Goal: Task Accomplishment & Management: Use online tool/utility

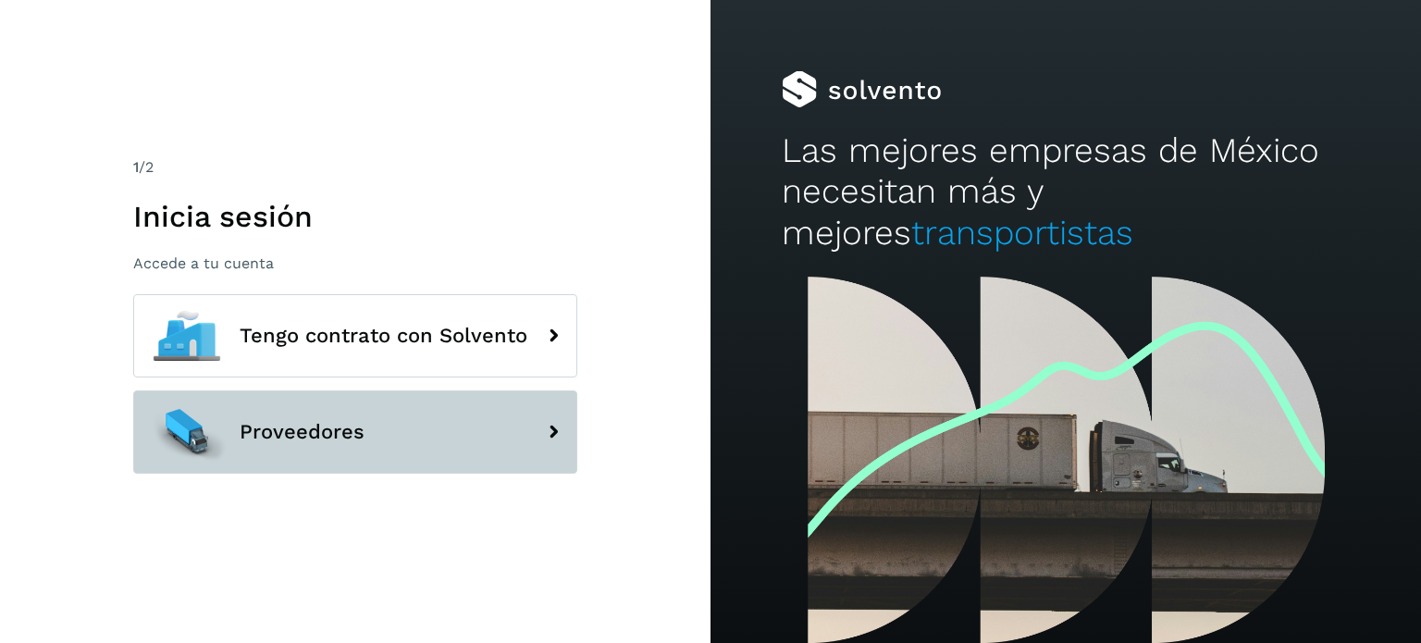
drag, startPoint x: 419, startPoint y: 405, endPoint x: 406, endPoint y: 407, distance: 13.1
click at [418, 406] on button "Proveedores" at bounding box center [355, 431] width 444 height 83
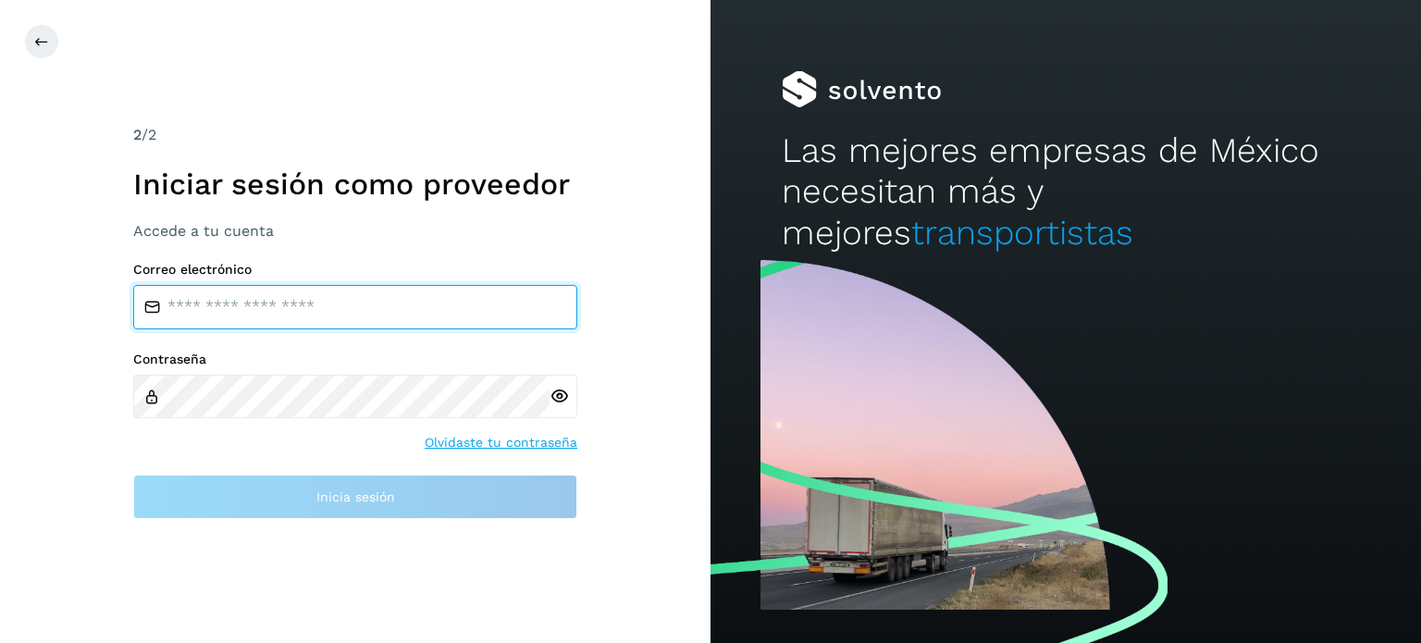
click at [361, 314] on input "email" at bounding box center [355, 307] width 444 height 44
type input "**********"
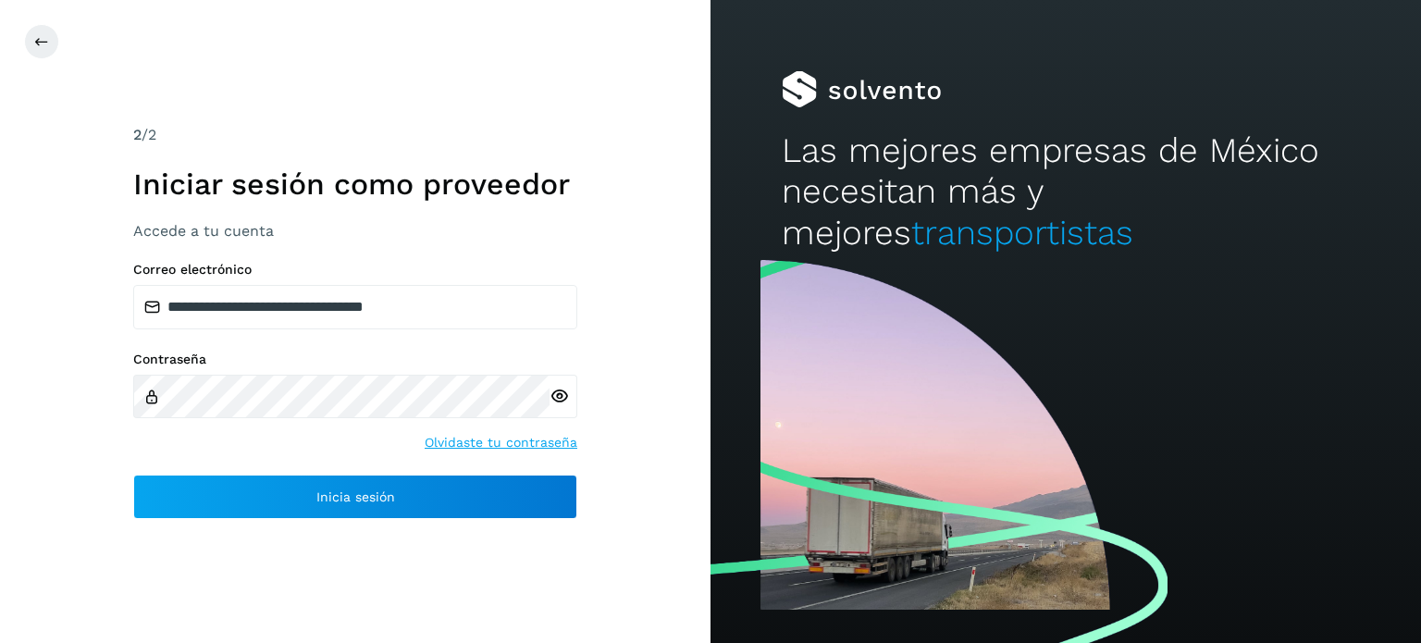
click at [559, 396] on icon at bounding box center [558, 396] width 19 height 19
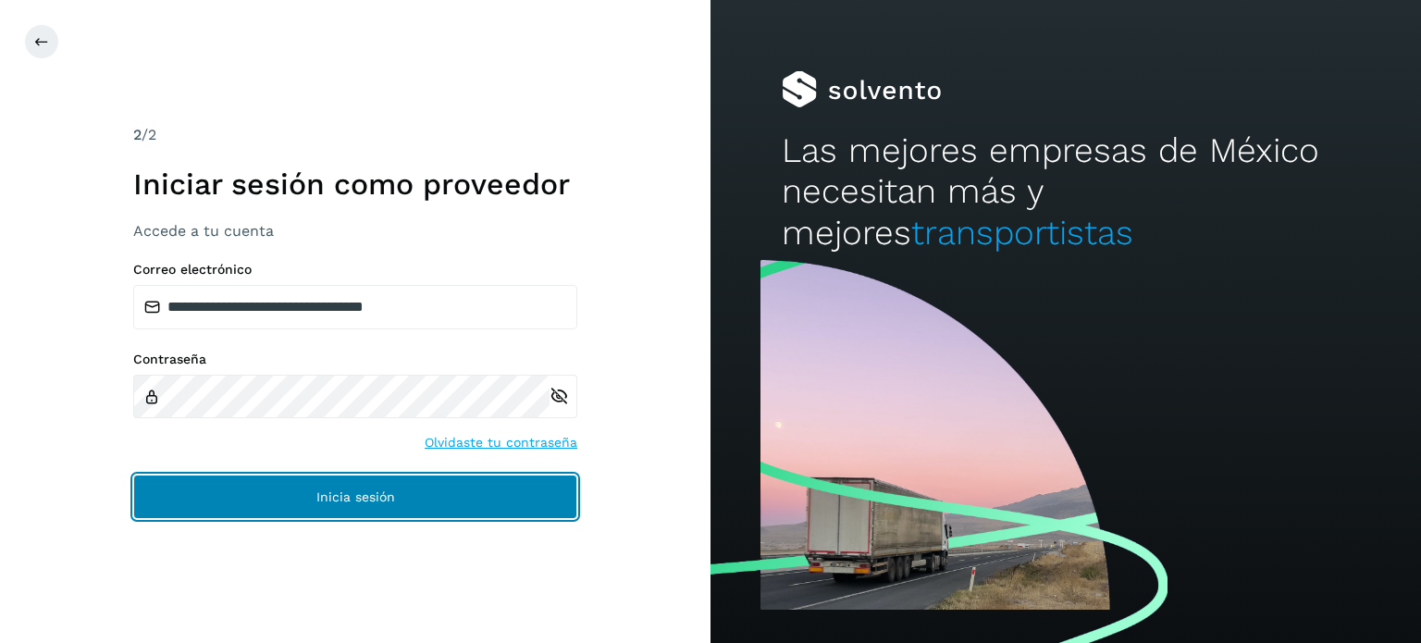
click at [302, 485] on button "Inicia sesión" at bounding box center [355, 497] width 444 height 44
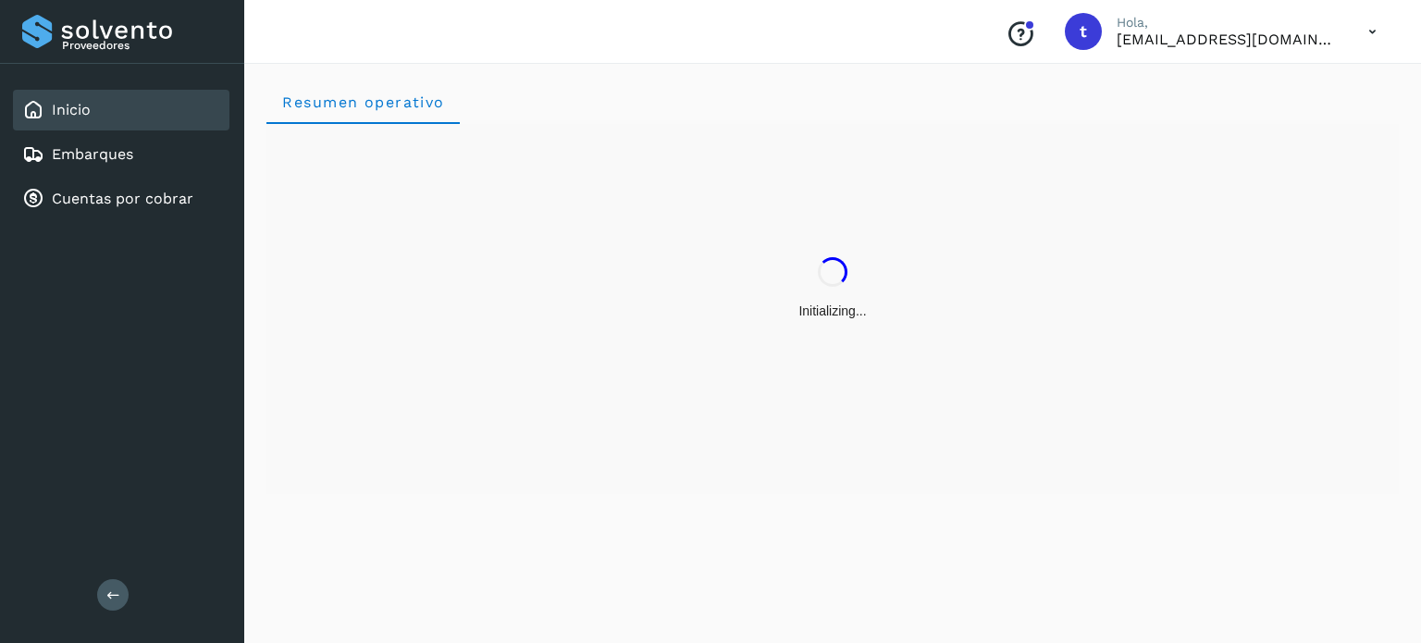
drag, startPoint x: 125, startPoint y: 132, endPoint x: 117, endPoint y: 153, distance: 21.7
click at [125, 134] on div "Embarques" at bounding box center [121, 154] width 216 height 41
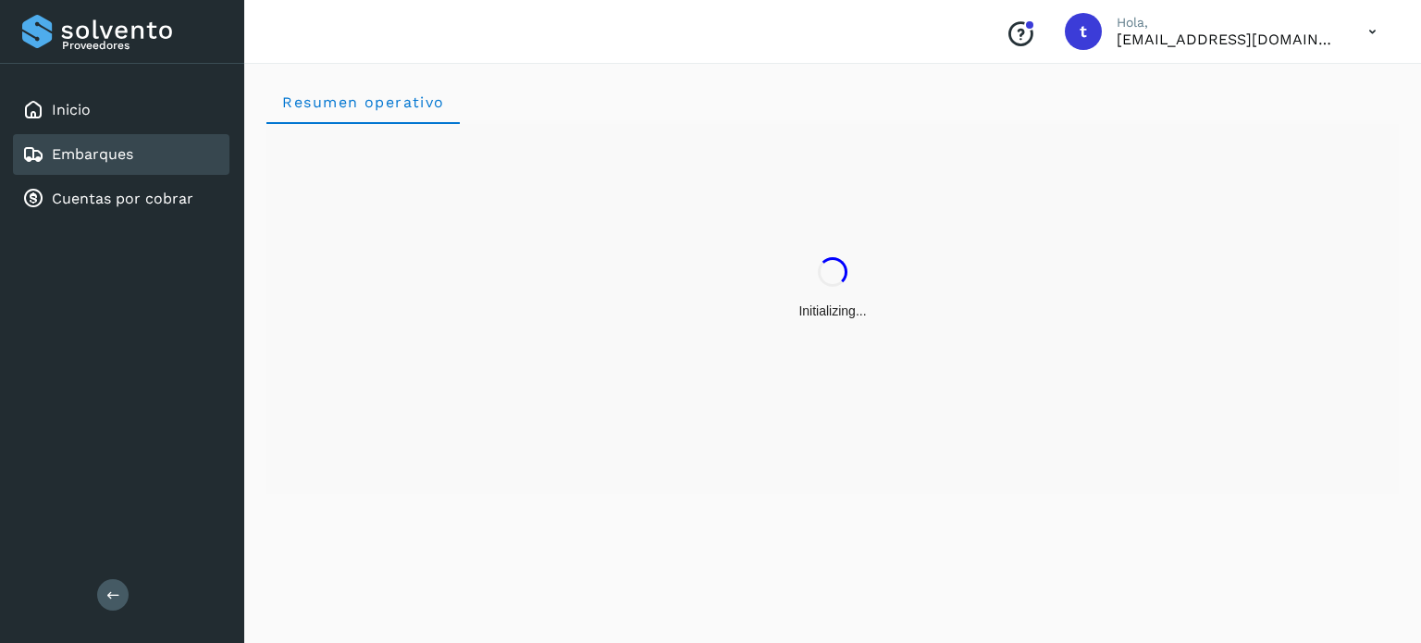
click at [117, 153] on link "Embarques" at bounding box center [92, 154] width 81 height 18
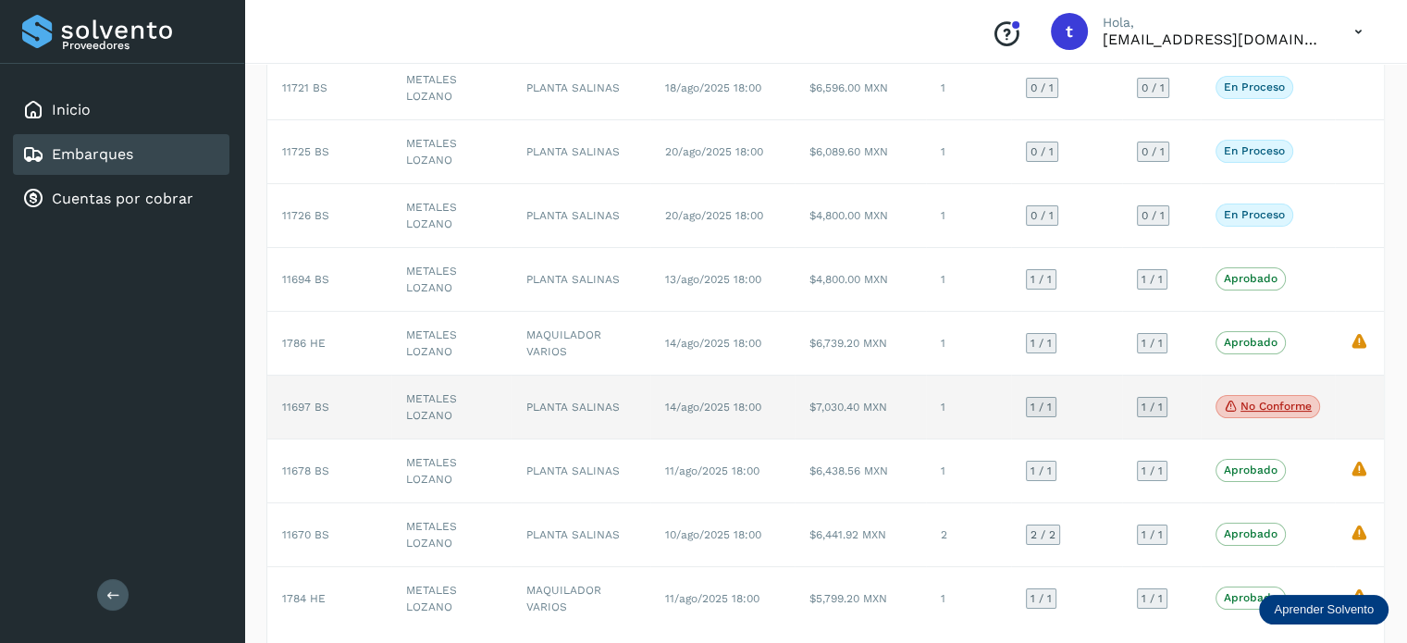
scroll to position [277, 0]
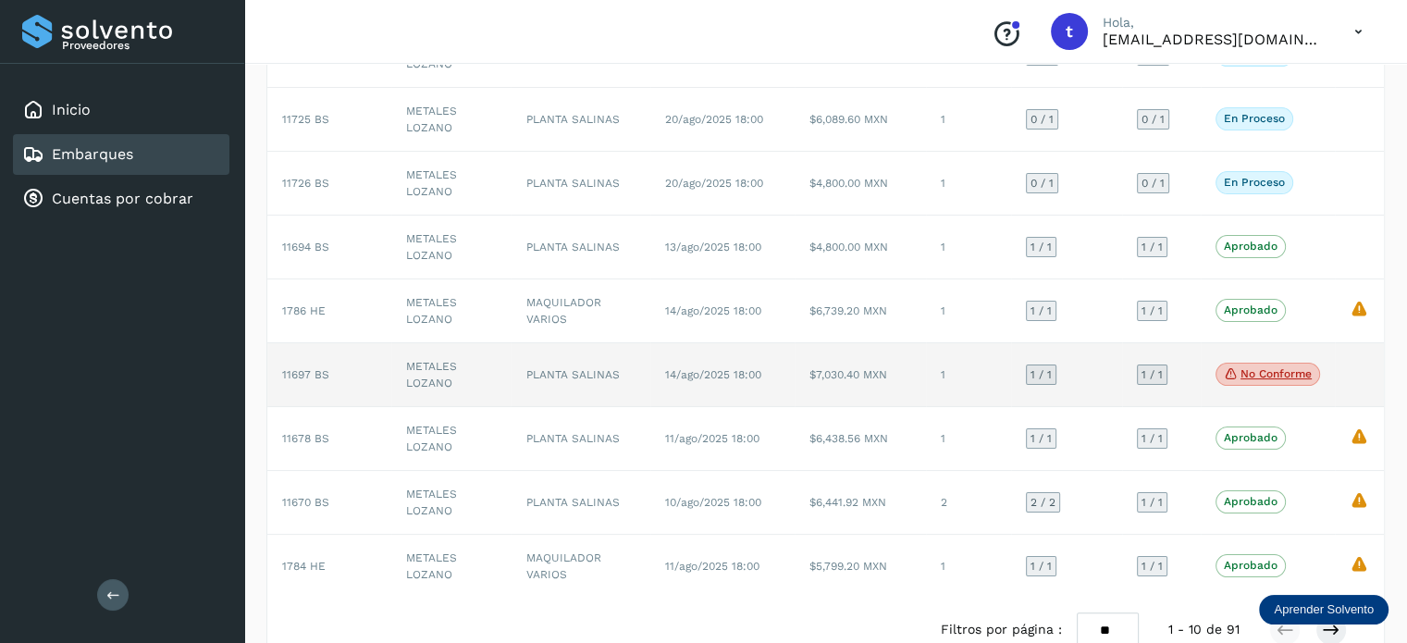
click at [980, 368] on td "1" at bounding box center [968, 375] width 85 height 64
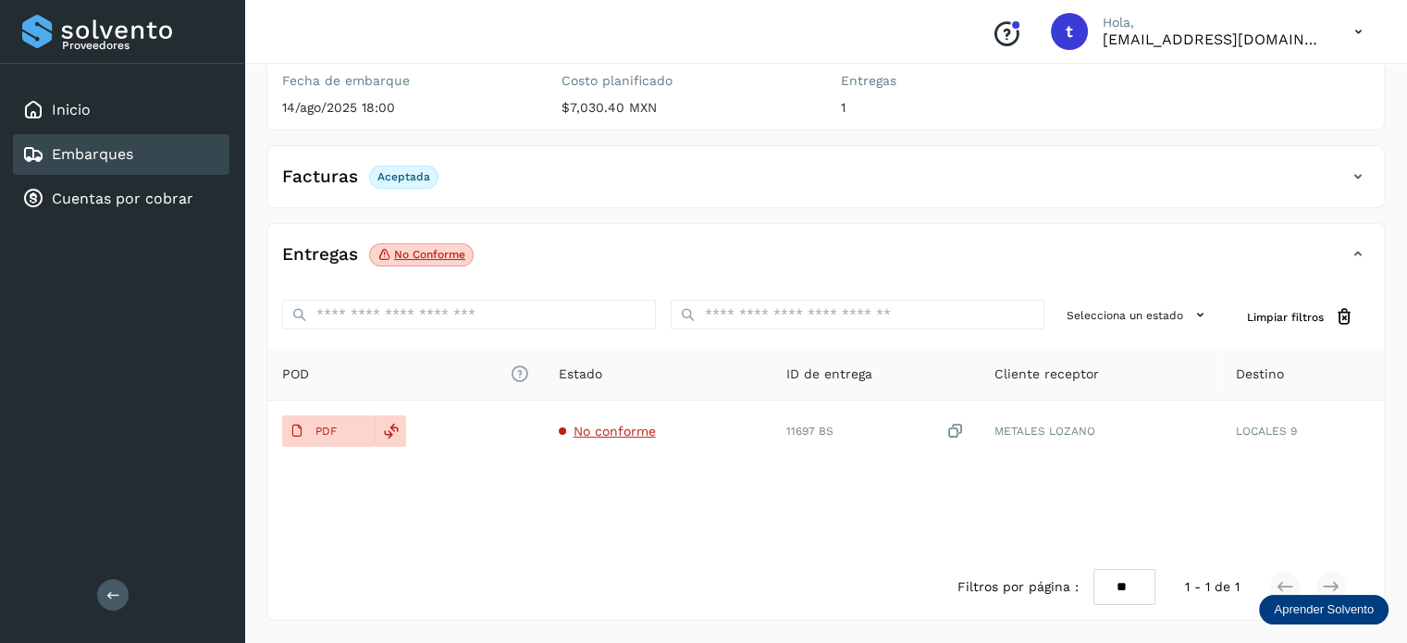
scroll to position [231, 0]
click at [1347, 317] on icon at bounding box center [1344, 318] width 19 height 19
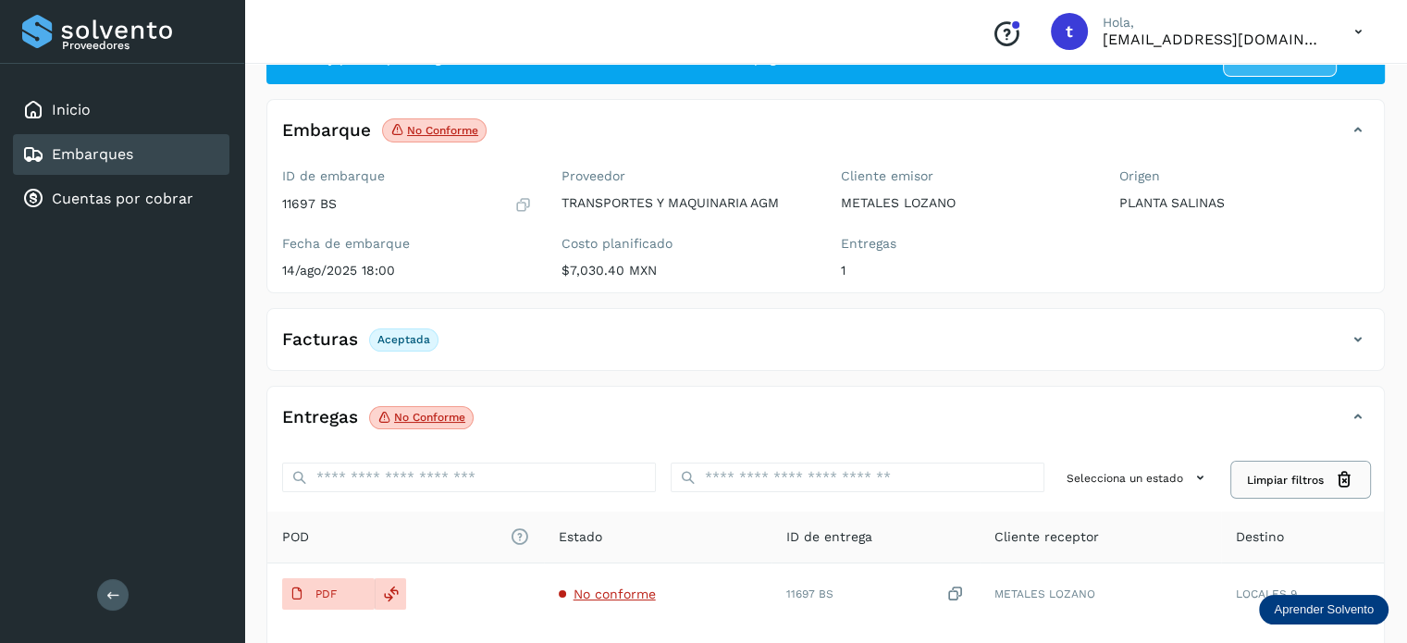
scroll to position [46, 0]
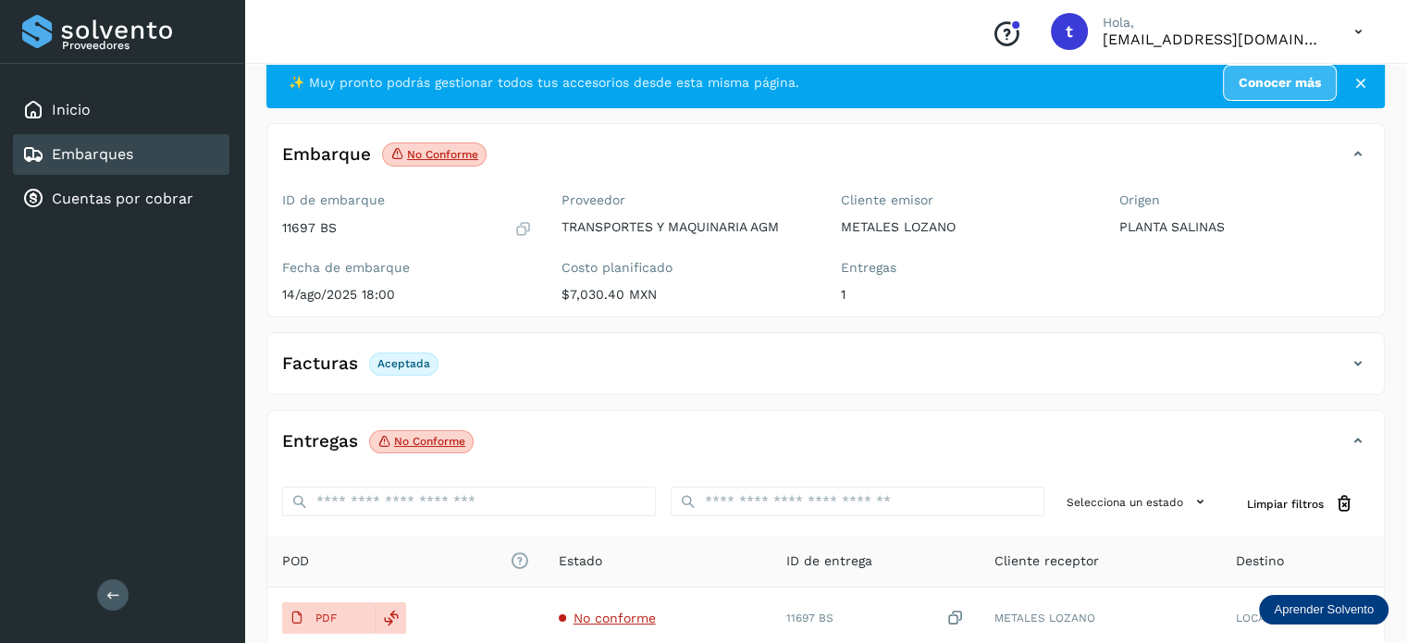
click at [163, 158] on div "Embarques" at bounding box center [121, 154] width 216 height 41
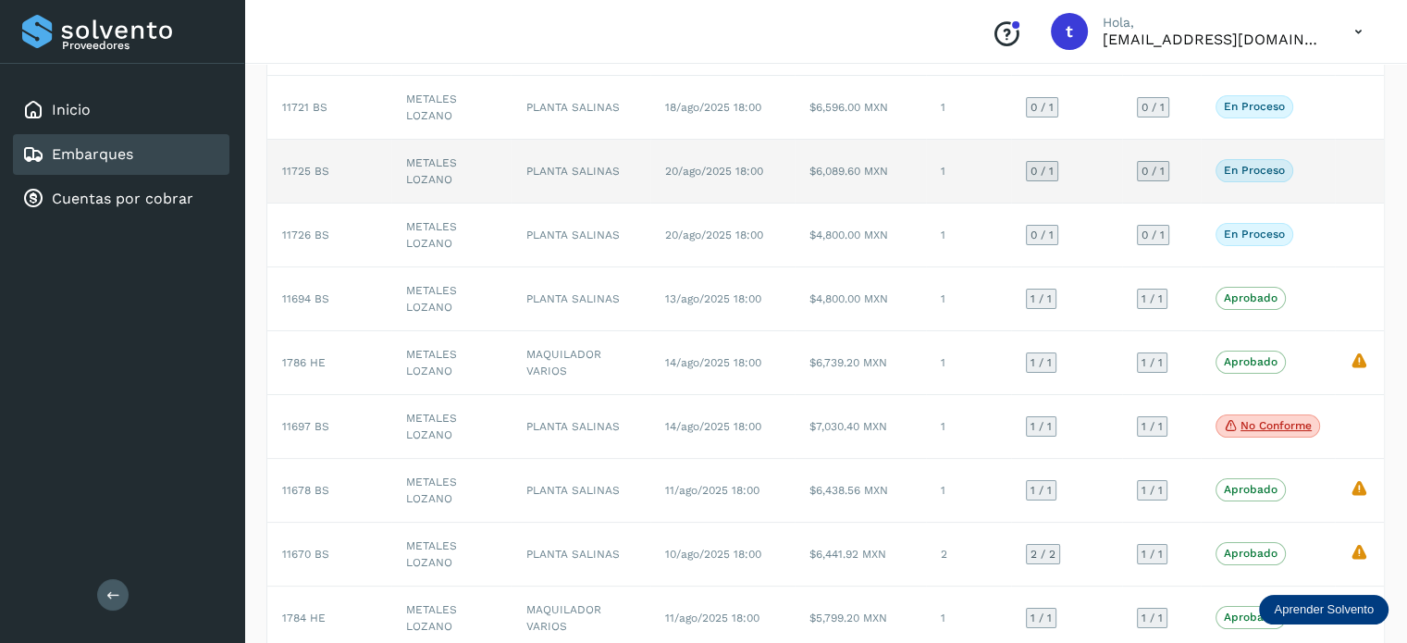
scroll to position [318, 0]
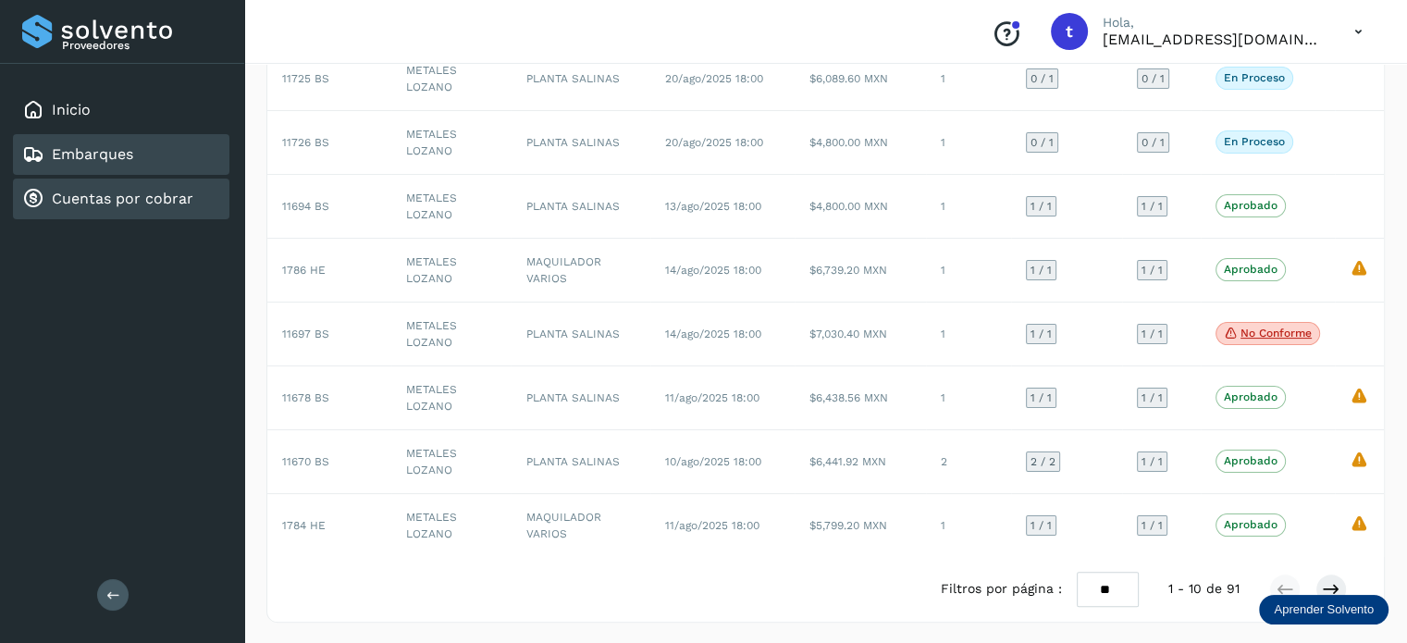
click at [177, 198] on link "Cuentas por cobrar" at bounding box center [123, 199] width 142 height 18
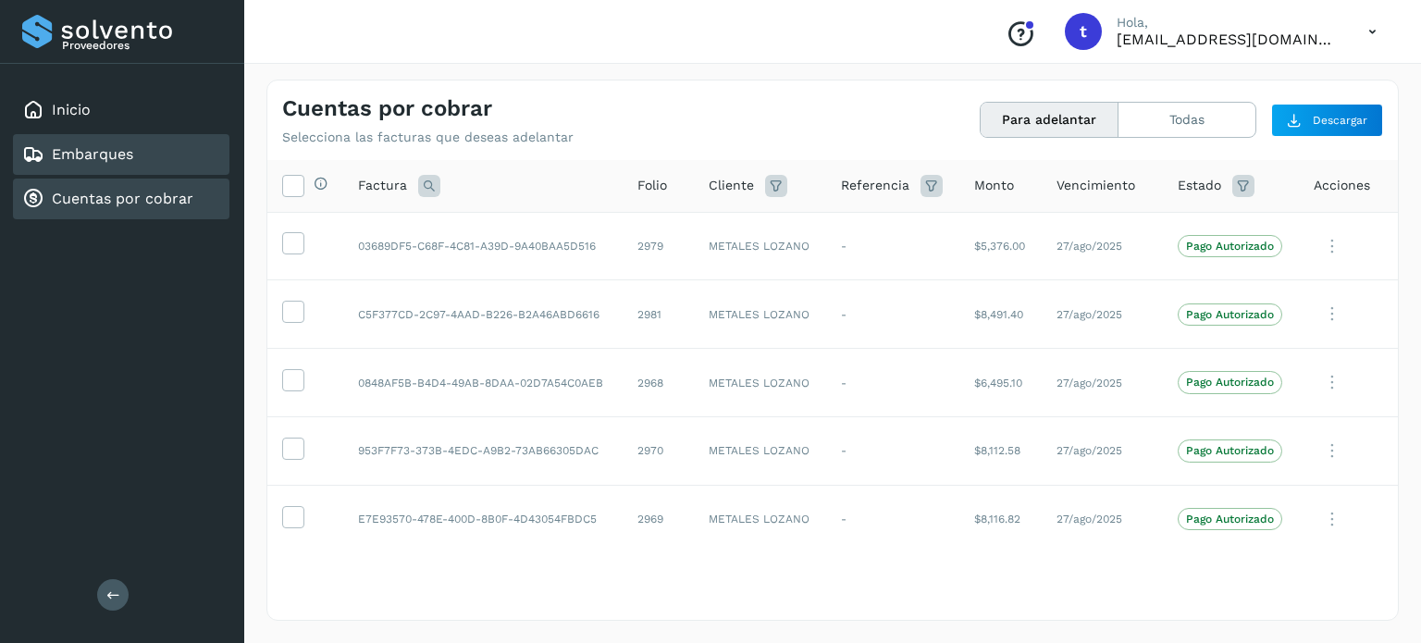
click at [130, 152] on link "Embarques" at bounding box center [92, 154] width 81 height 18
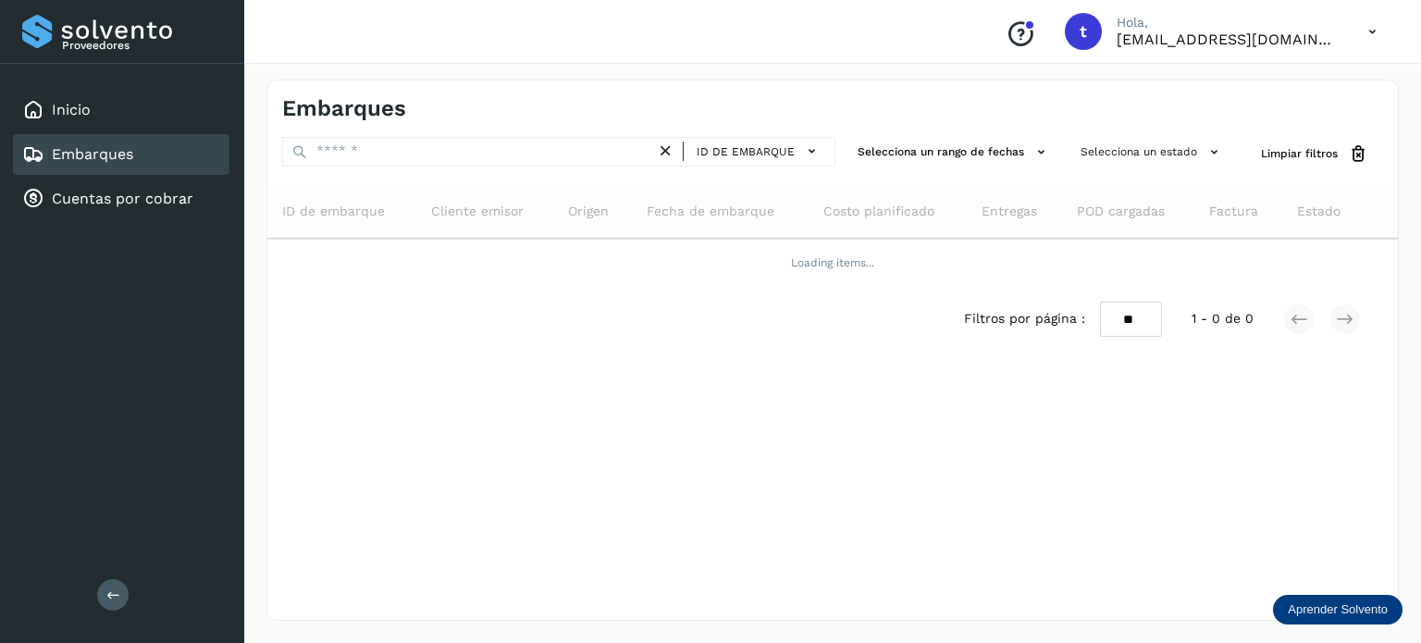
click at [89, 164] on div "Embarques" at bounding box center [77, 154] width 111 height 22
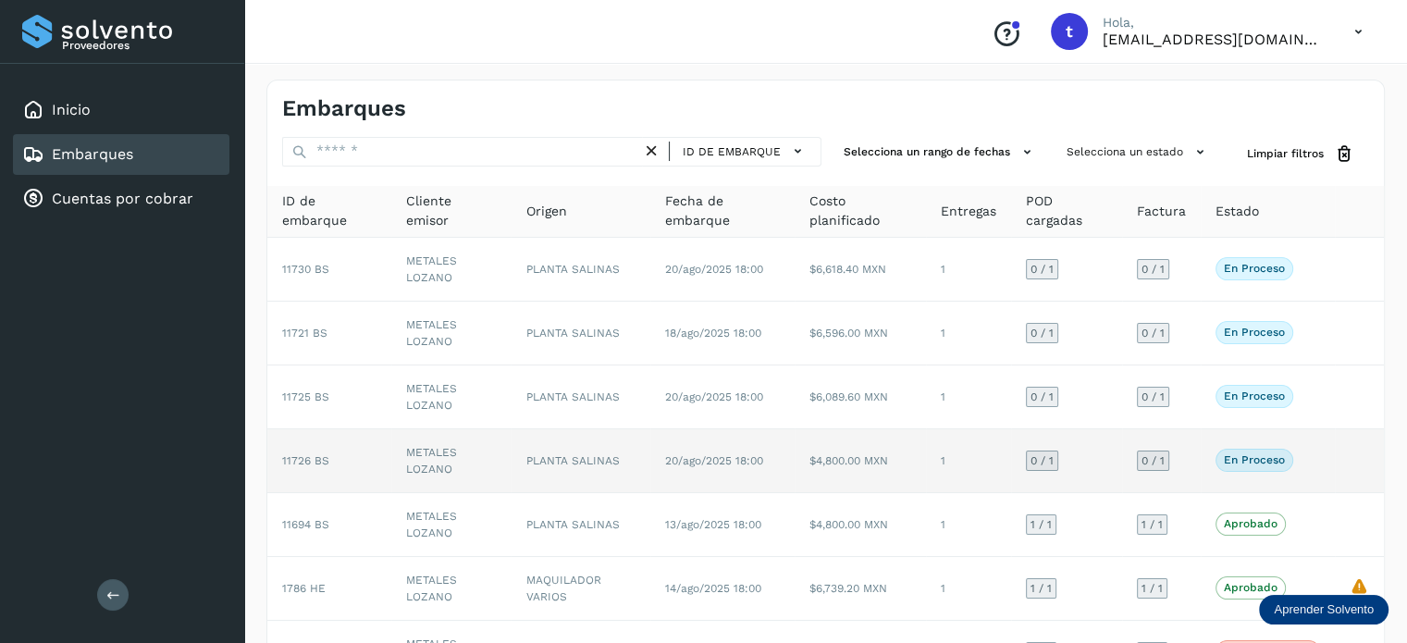
click at [1000, 476] on td "1" at bounding box center [968, 461] width 85 height 64
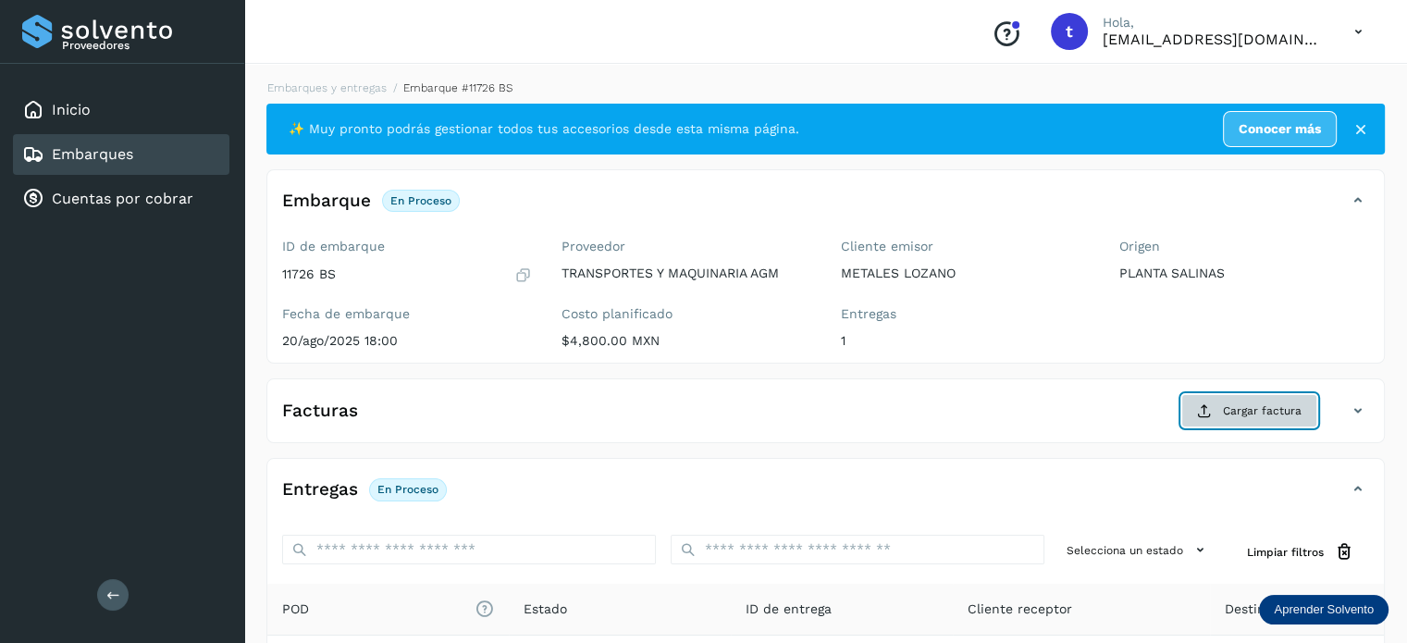
click at [1262, 403] on span "Cargar factura" at bounding box center [1262, 410] width 79 height 17
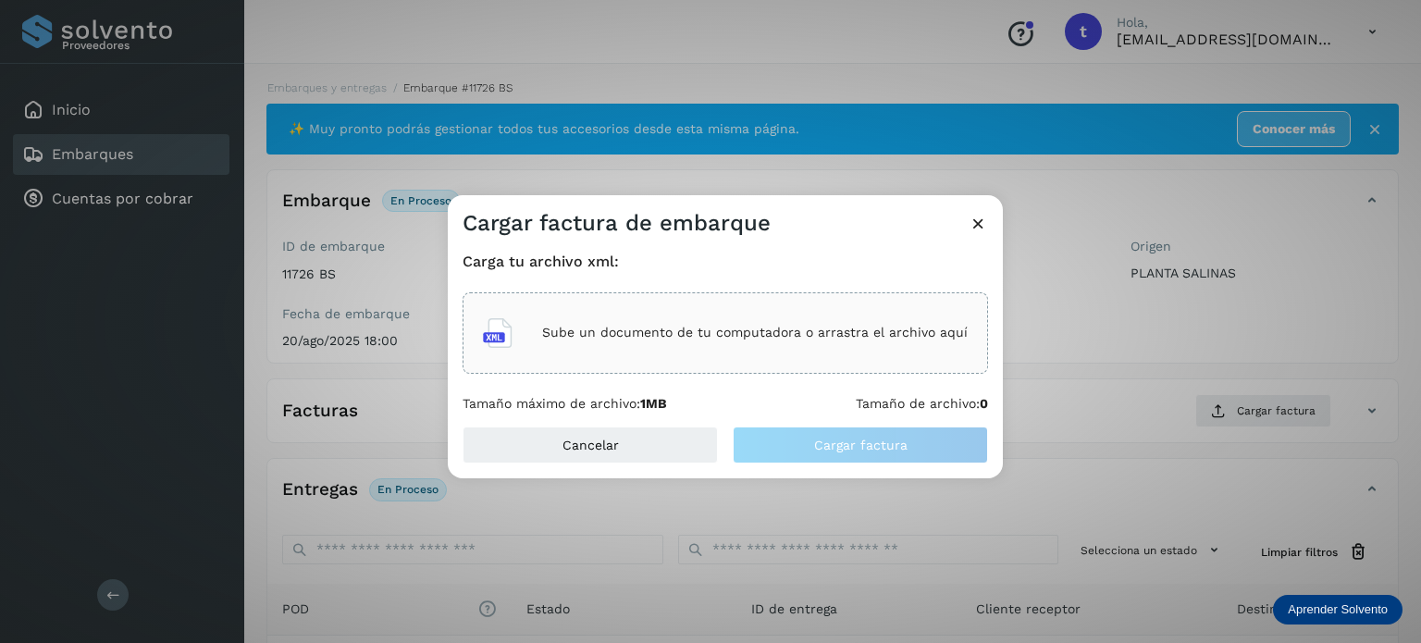
click at [860, 334] on p "Sube un documento de tu computadora o arrastra el archivo aquí" at bounding box center [754, 333] width 425 height 16
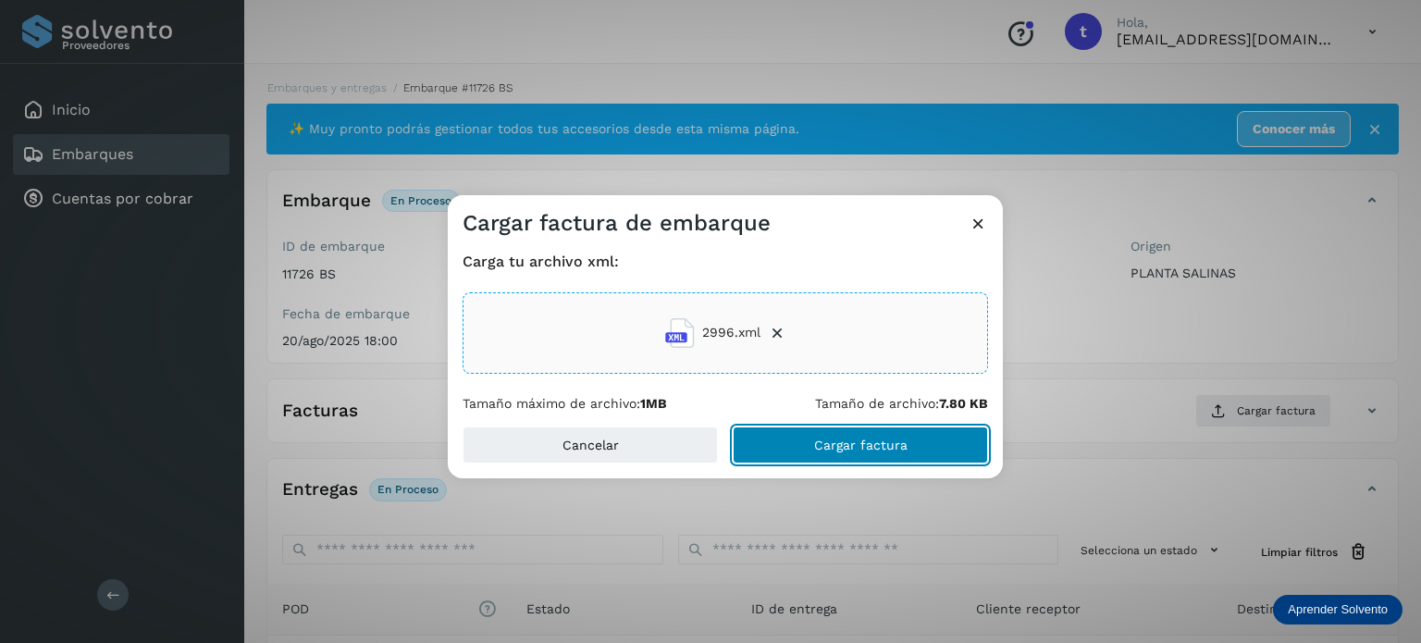
click at [858, 448] on span "Cargar factura" at bounding box center [860, 444] width 93 height 13
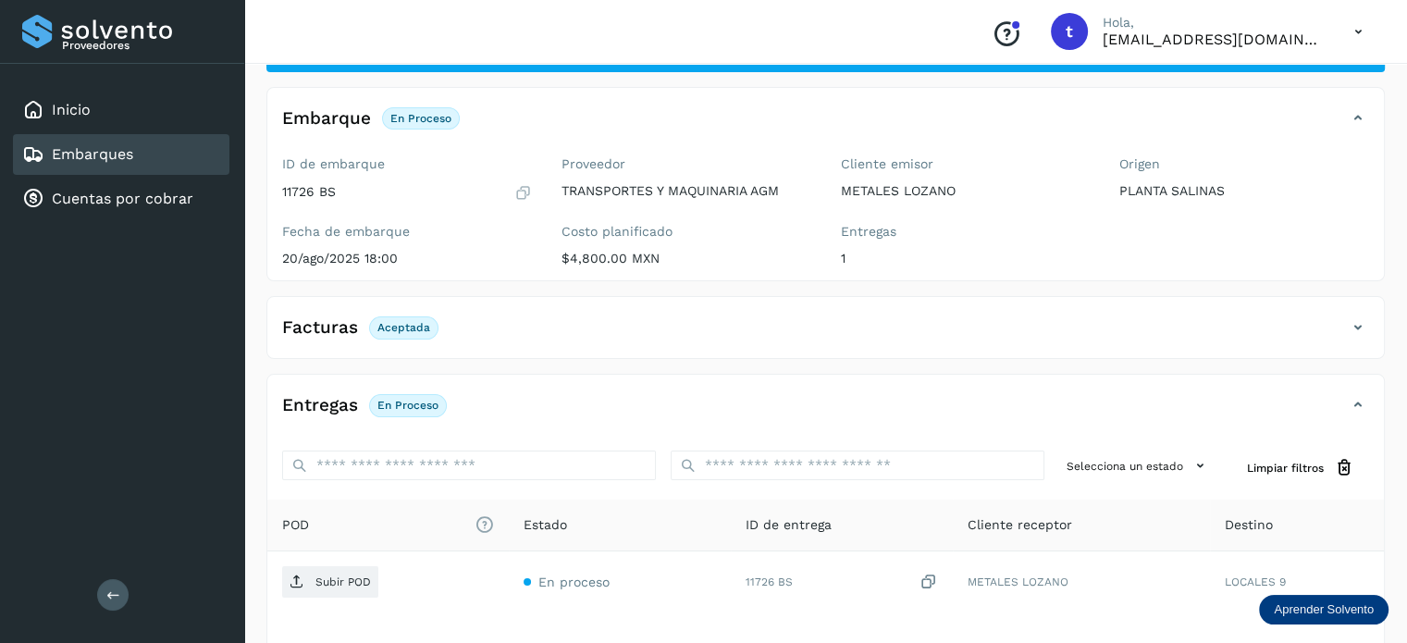
scroll to position [231, 0]
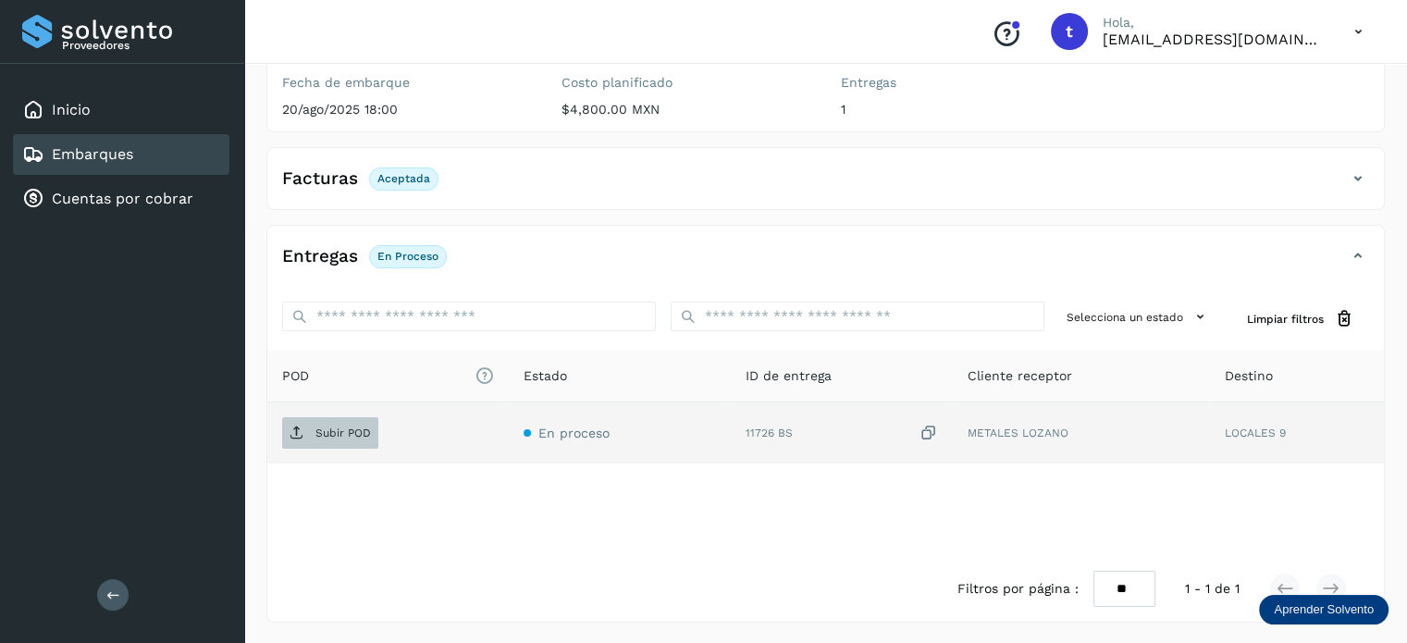
click at [355, 424] on span "Subir POD" at bounding box center [330, 433] width 96 height 30
click at [163, 160] on div "Embarques" at bounding box center [121, 154] width 216 height 41
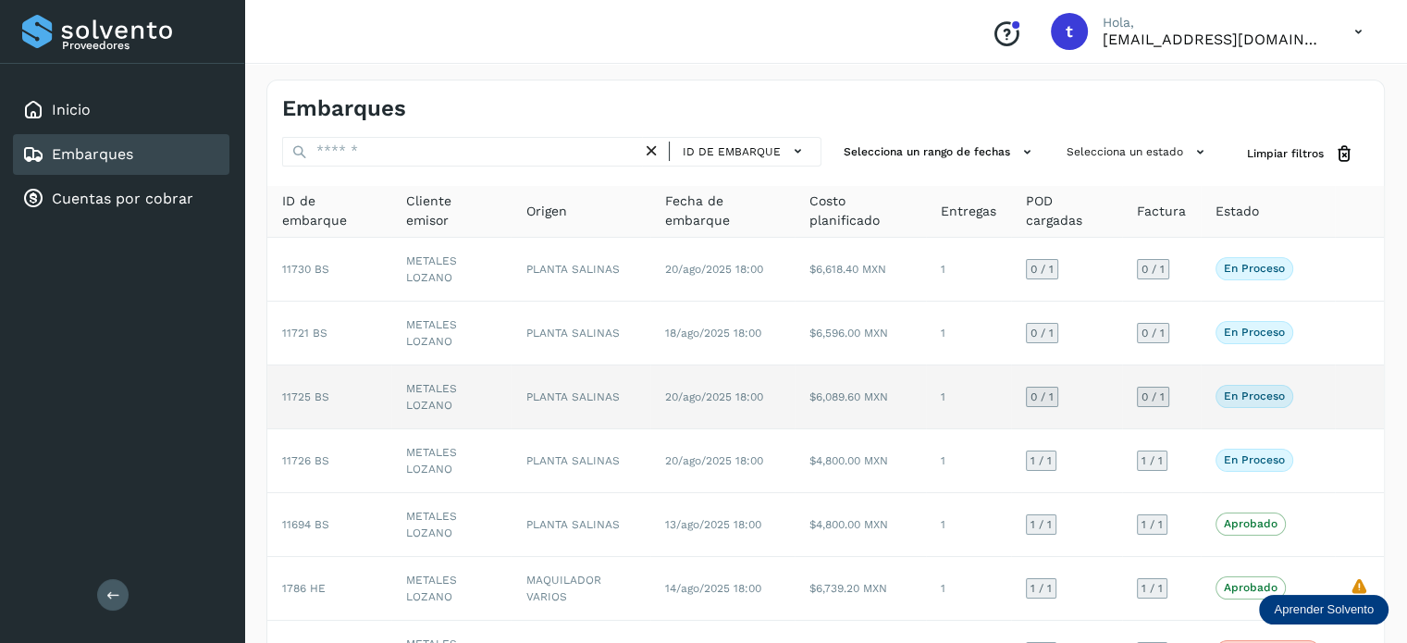
click at [958, 413] on td "1" at bounding box center [968, 397] width 85 height 64
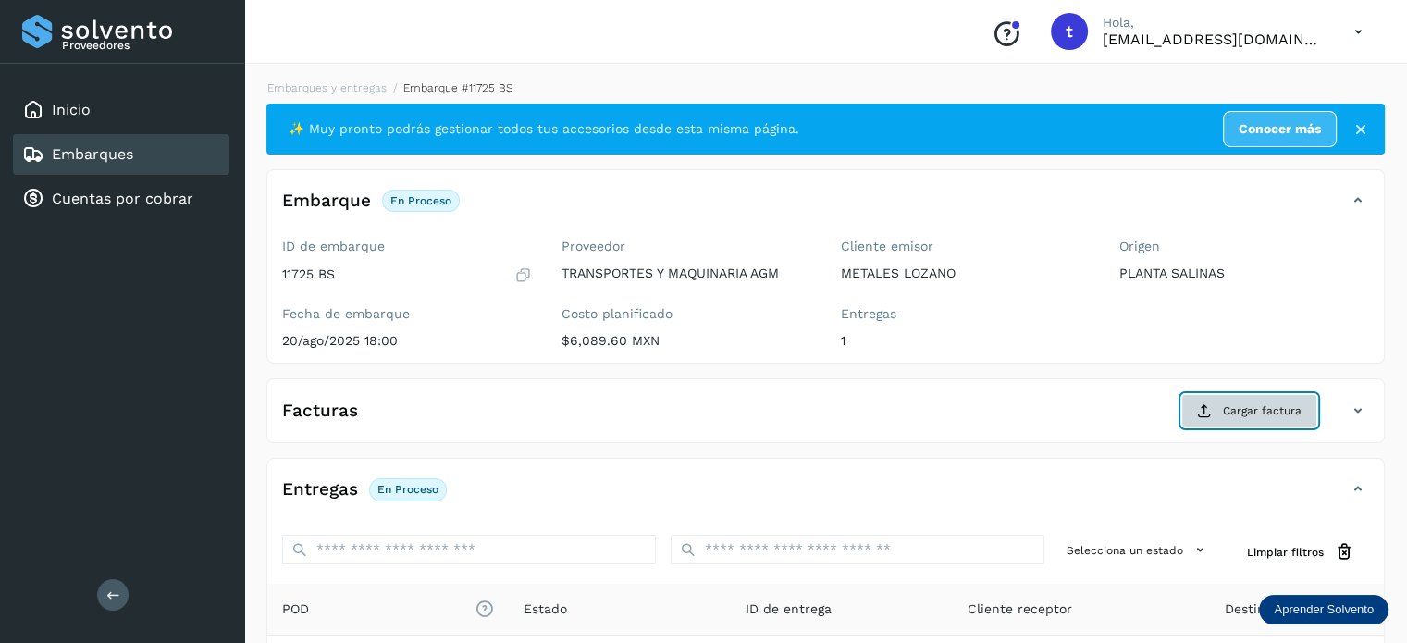
click at [1244, 415] on span "Cargar factura" at bounding box center [1262, 410] width 79 height 17
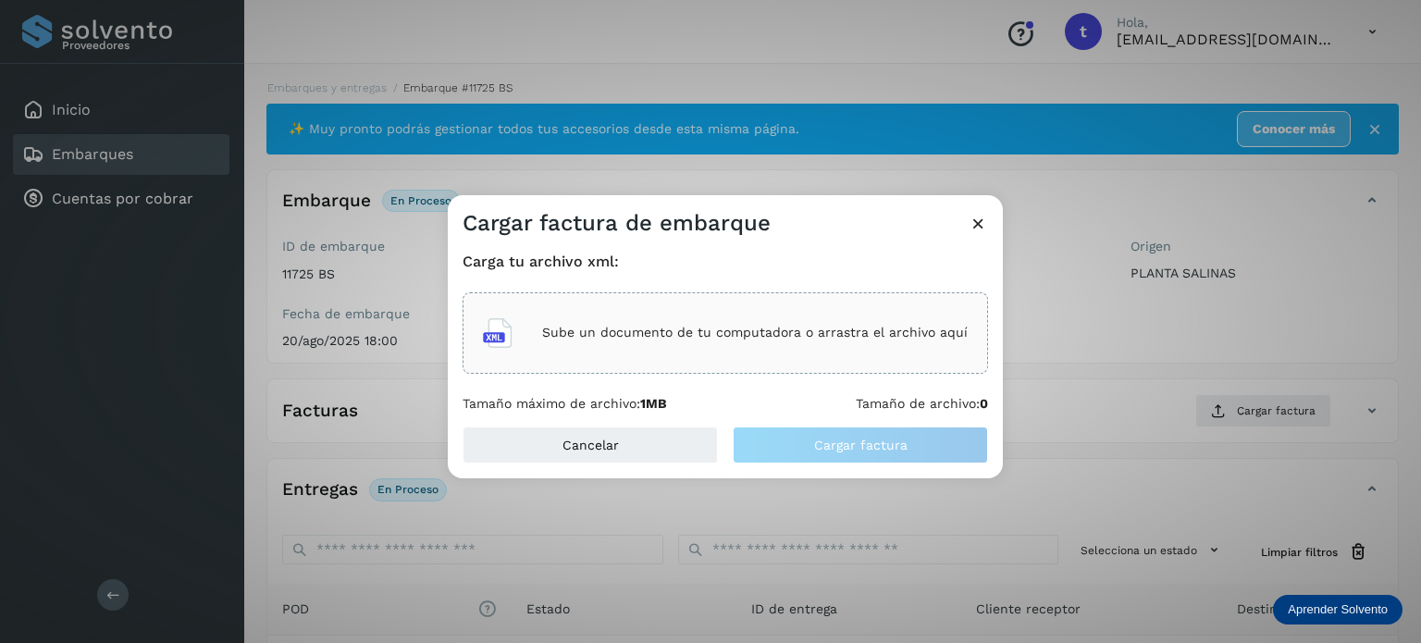
click at [729, 347] on div "Sube un documento de tu computadora o arrastra el archivo aquí" at bounding box center [725, 333] width 485 height 50
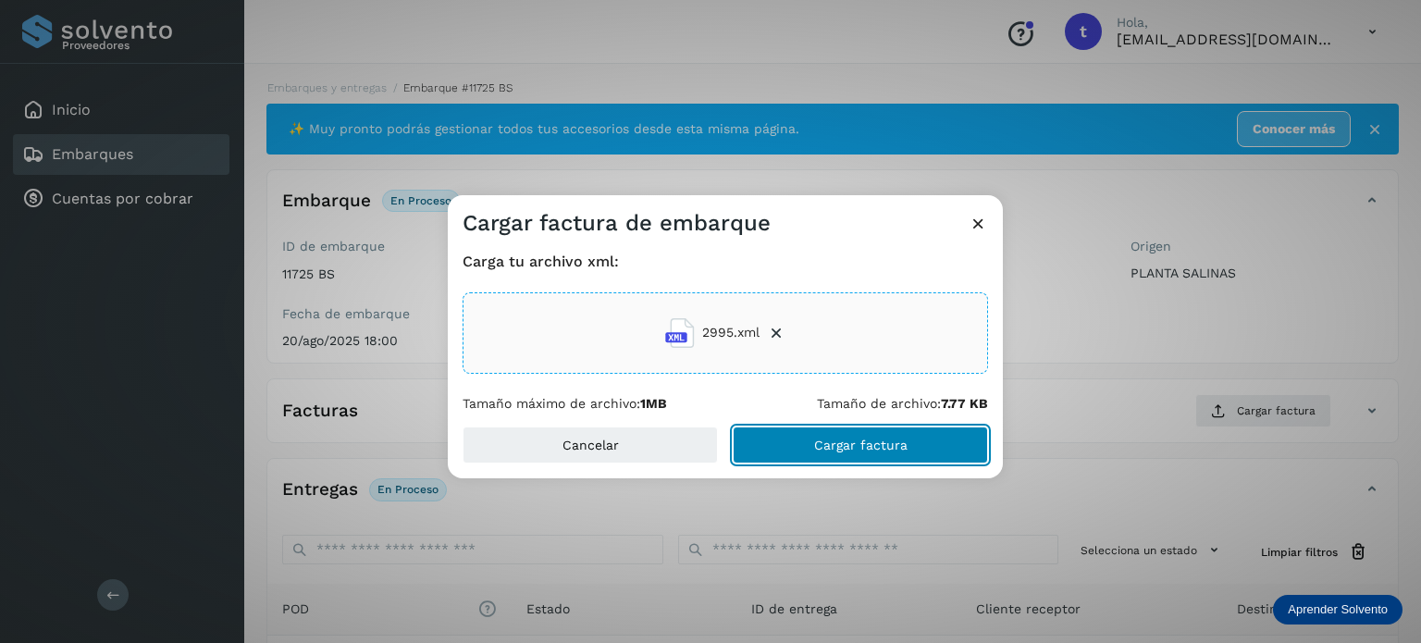
click at [814, 453] on button "Cargar factura" at bounding box center [860, 444] width 255 height 37
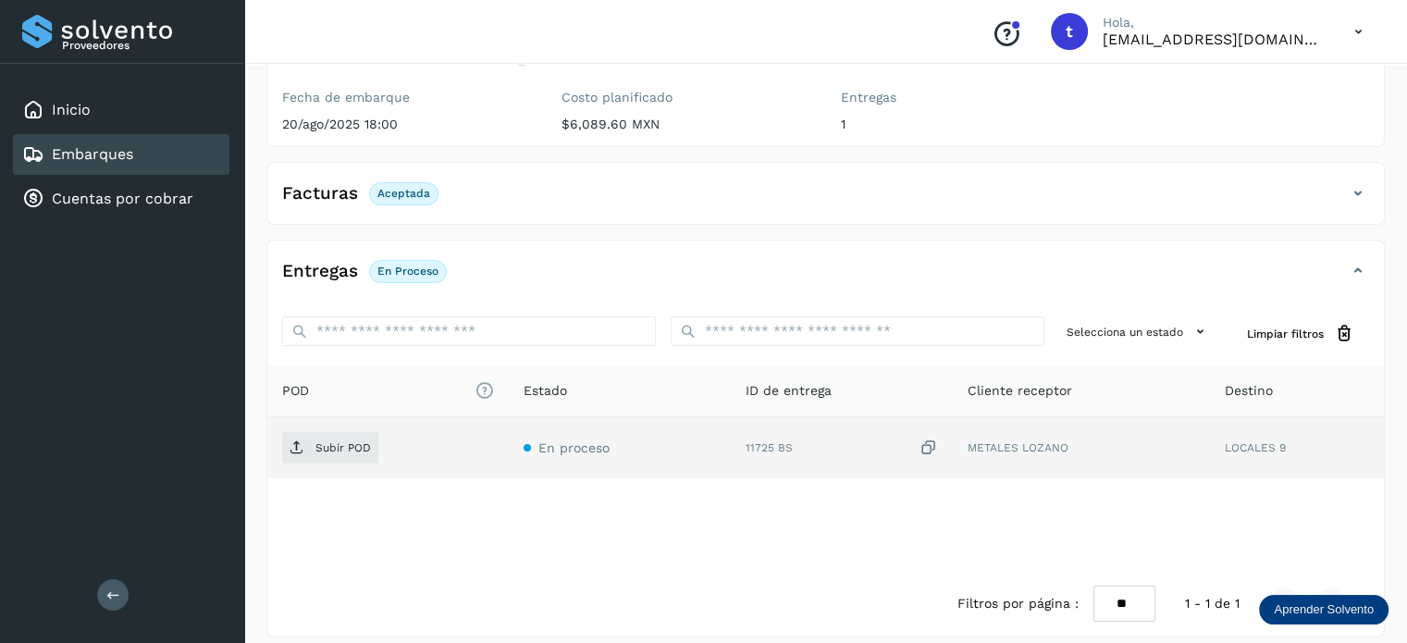
scroll to position [231, 0]
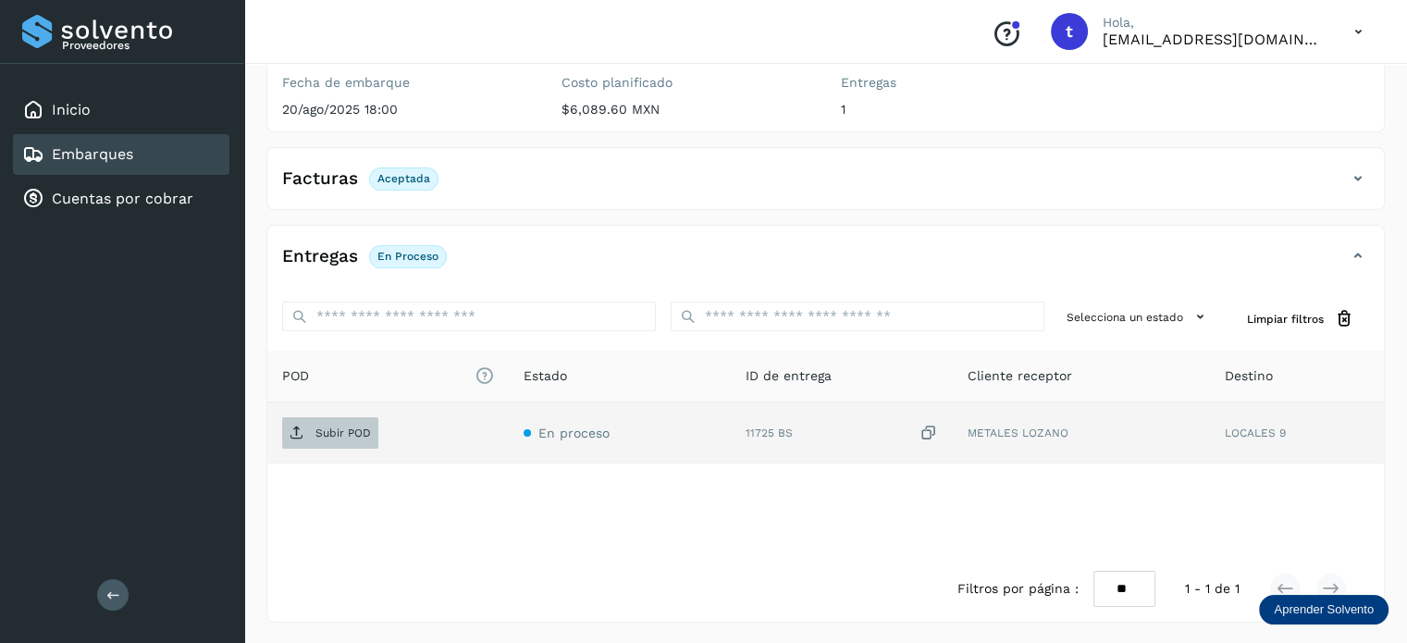
click at [350, 427] on p "Subir POD" at bounding box center [342, 432] width 55 height 13
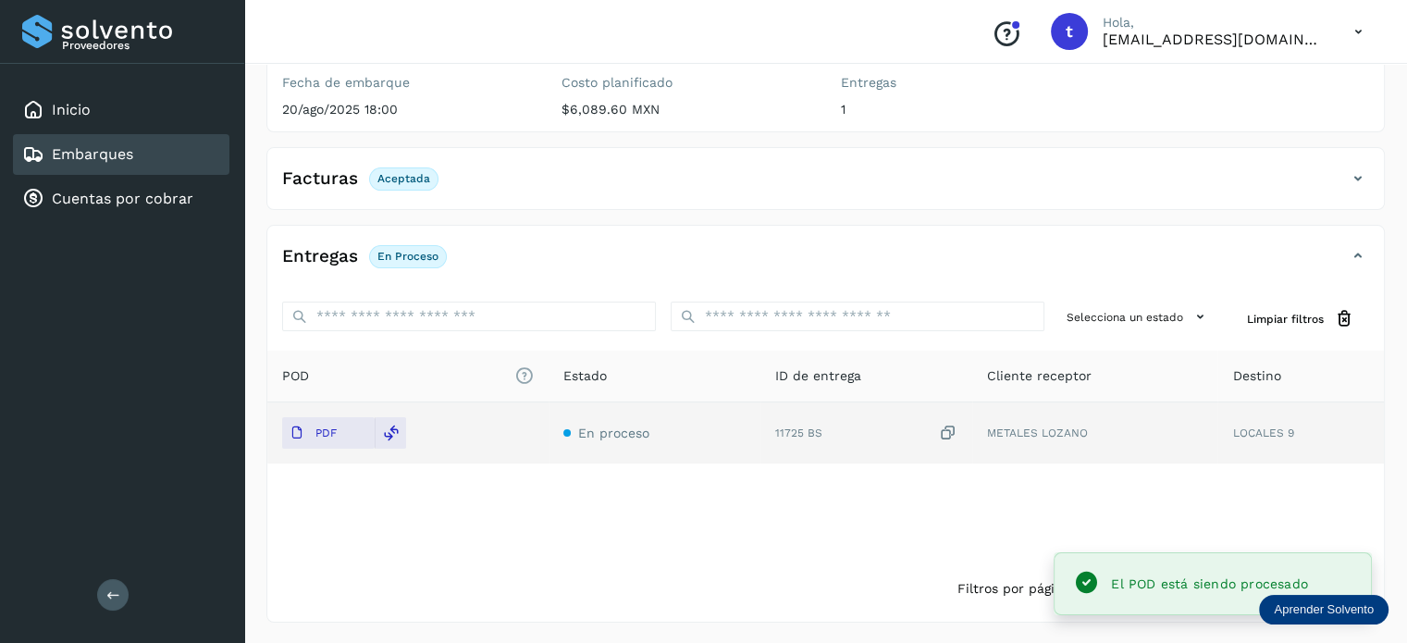
click at [121, 162] on div "Embarques" at bounding box center [77, 154] width 111 height 22
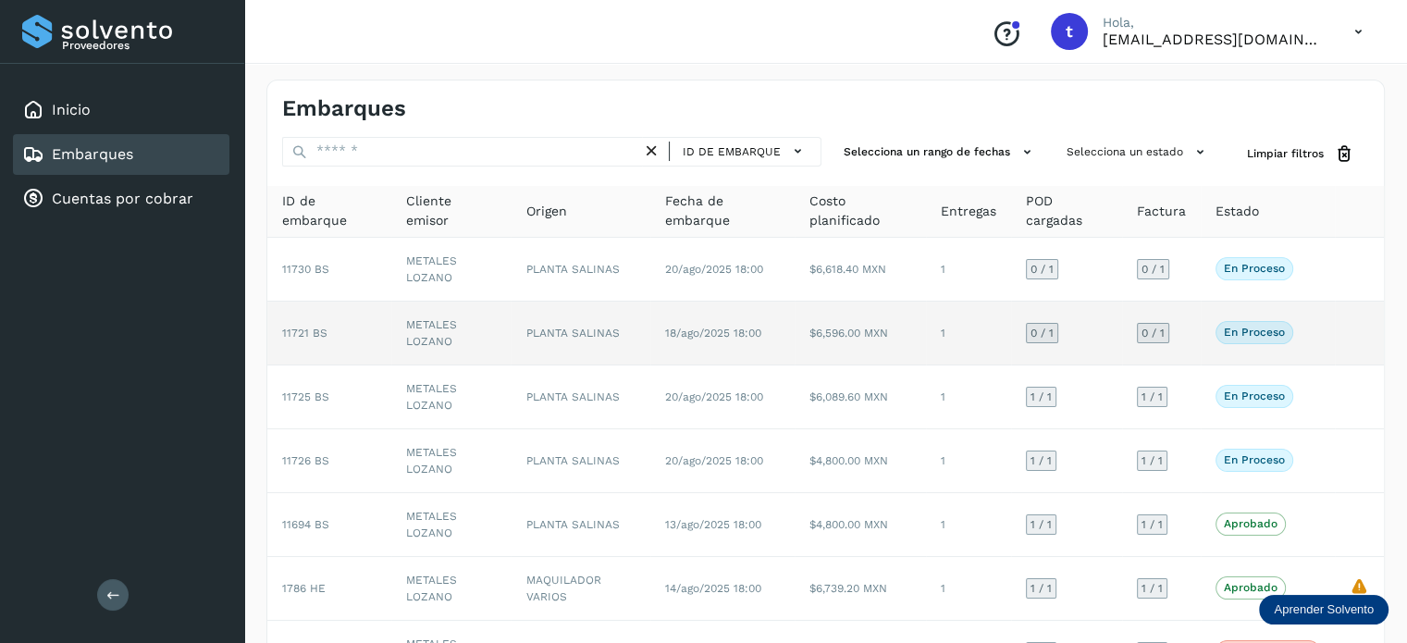
click at [955, 327] on td "1" at bounding box center [968, 334] width 85 height 64
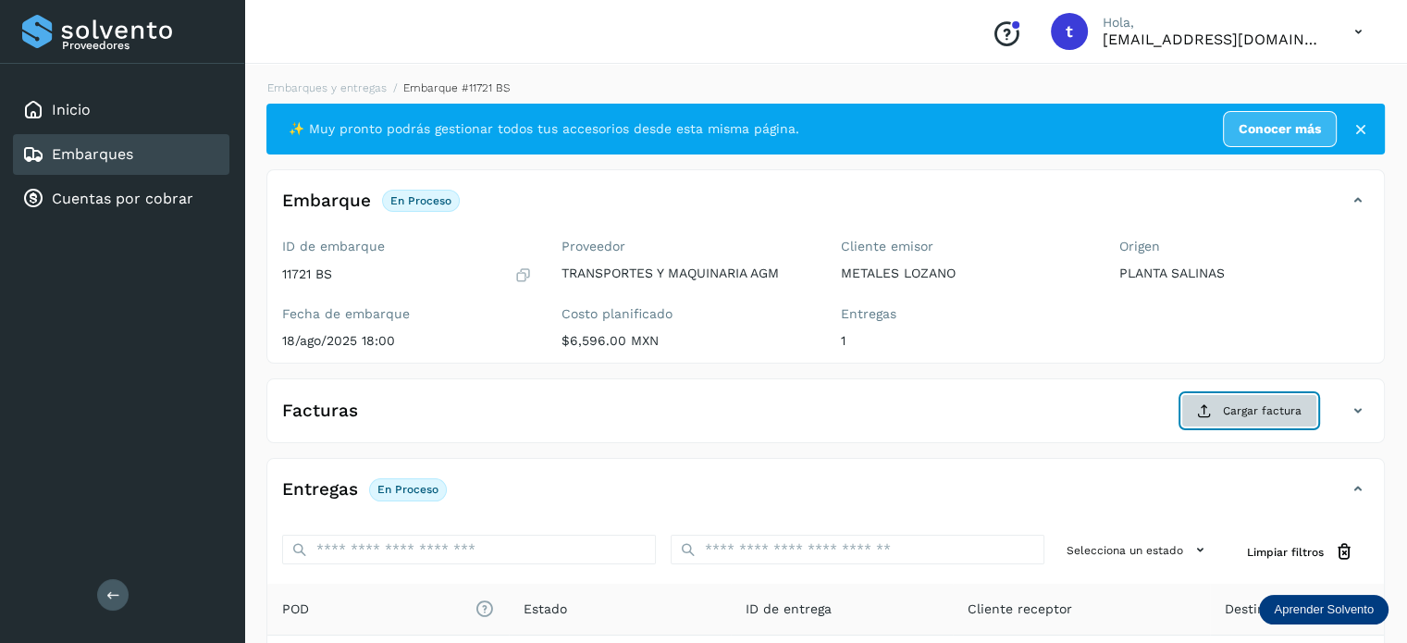
click at [1229, 408] on span "Cargar factura" at bounding box center [1262, 410] width 79 height 17
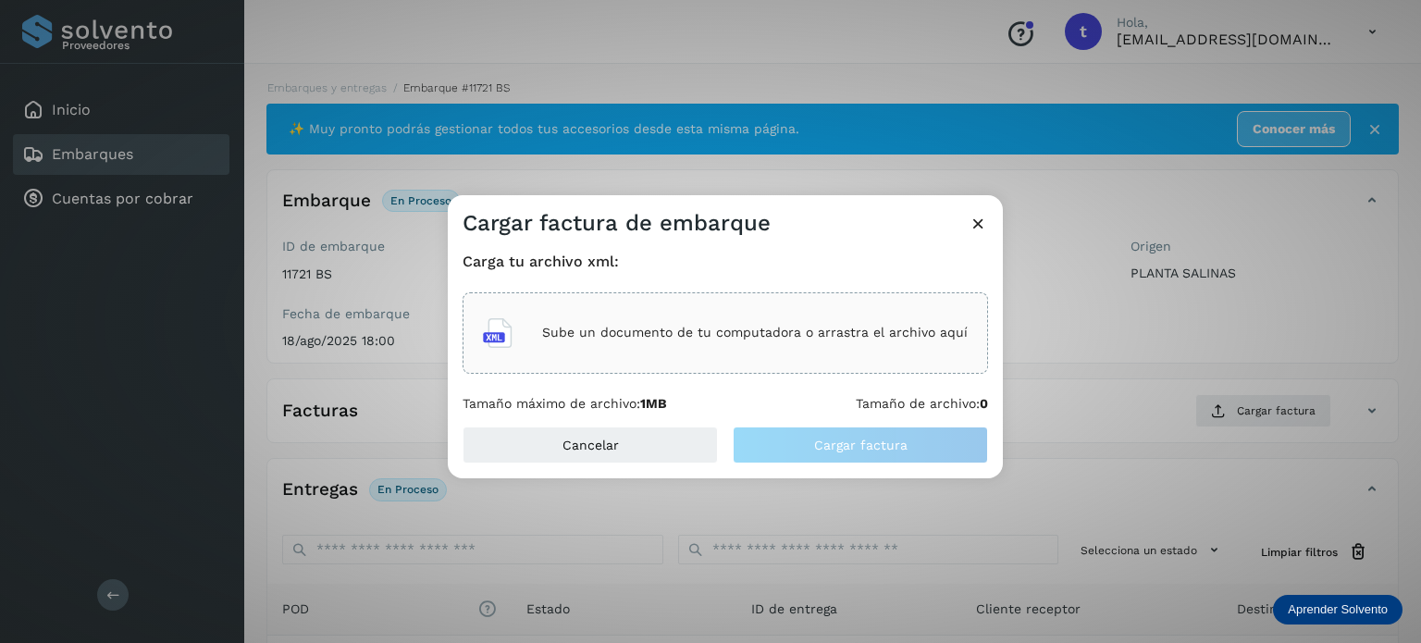
click at [809, 343] on div "Sube un documento de tu computadora o arrastra el archivo aquí" at bounding box center [725, 333] width 485 height 50
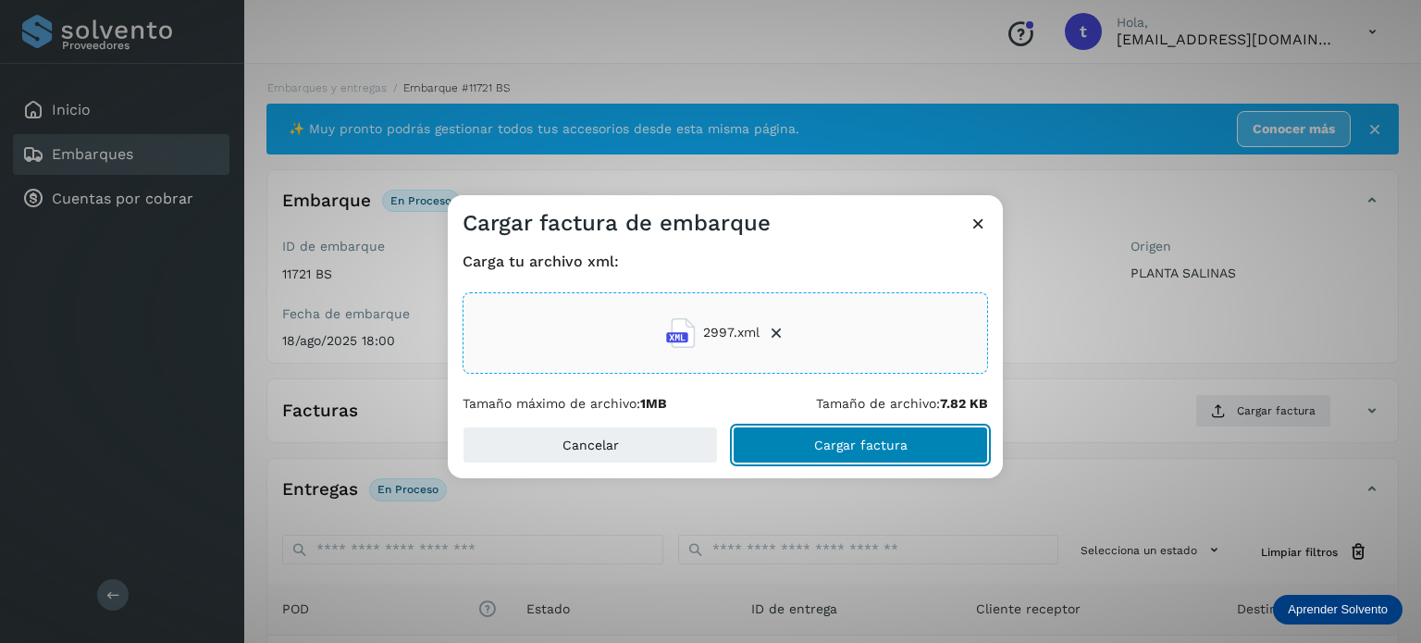
click at [807, 445] on button "Cargar factura" at bounding box center [860, 444] width 255 height 37
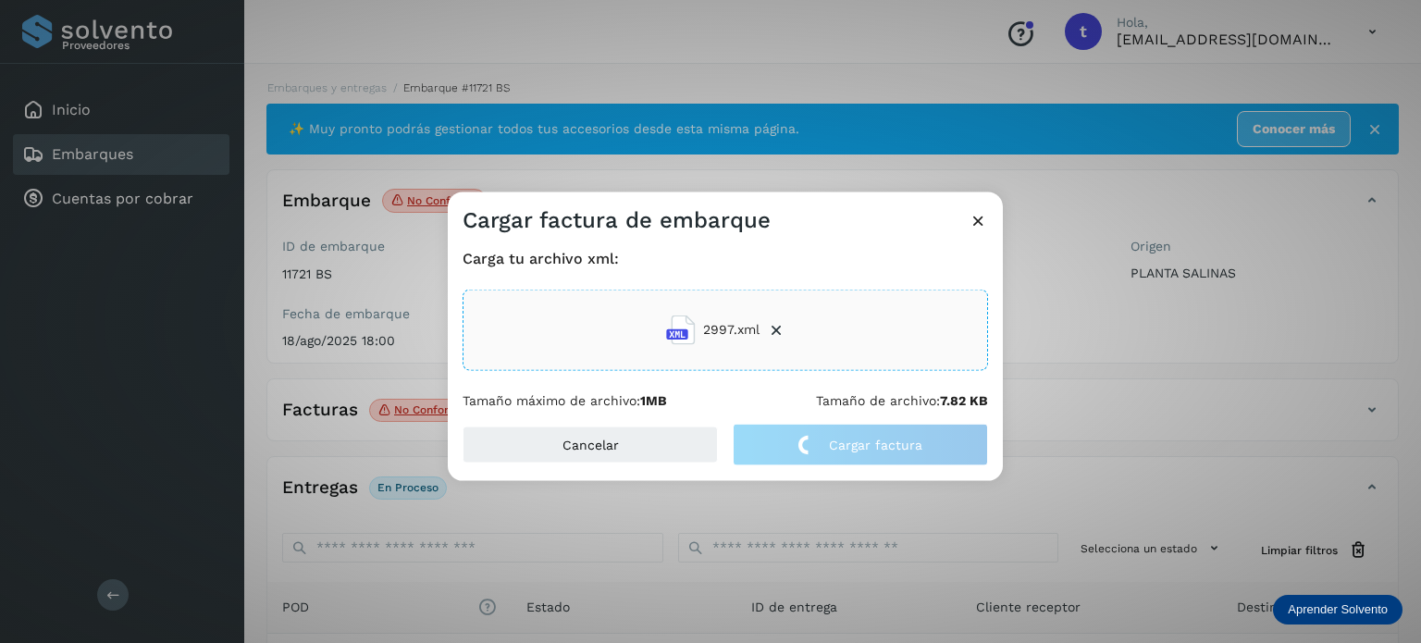
click at [976, 220] on icon at bounding box center [977, 219] width 19 height 19
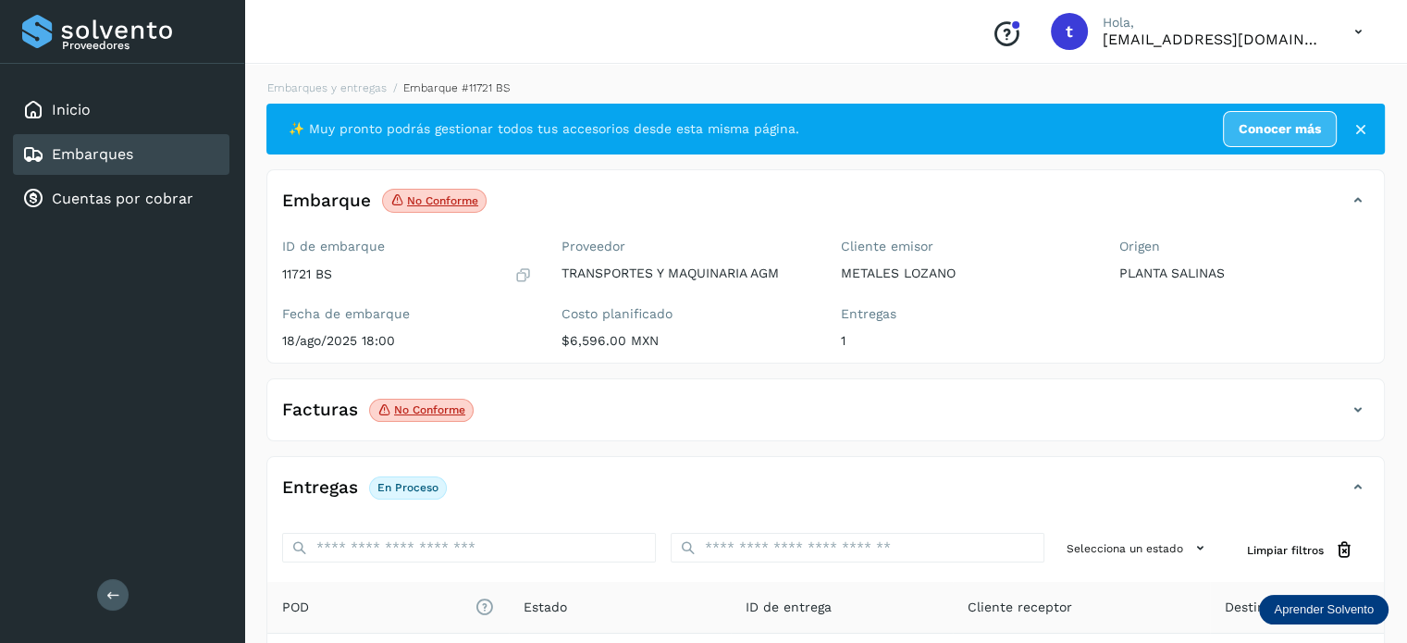
click at [420, 420] on span "No conforme" at bounding box center [421, 411] width 105 height 24
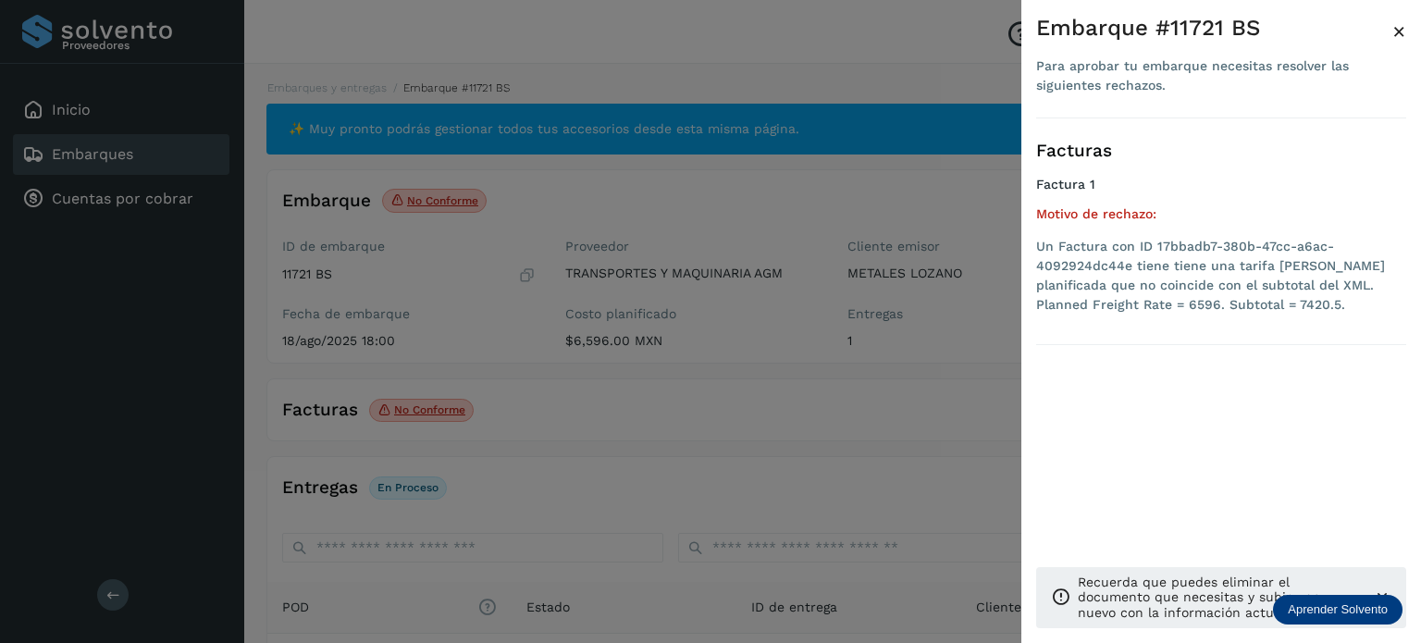
click at [1405, 31] on span "×" at bounding box center [1399, 31] width 14 height 26
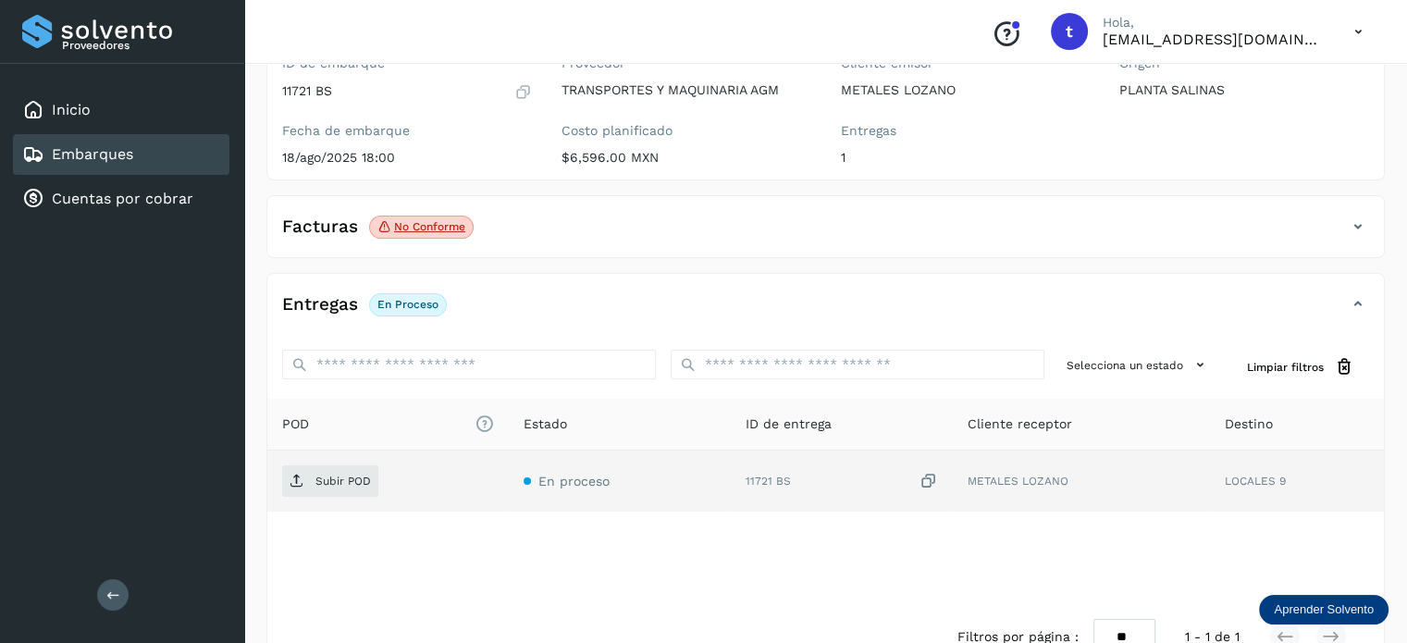
scroll to position [185, 0]
click at [348, 479] on p "Subir POD" at bounding box center [342, 479] width 55 height 13
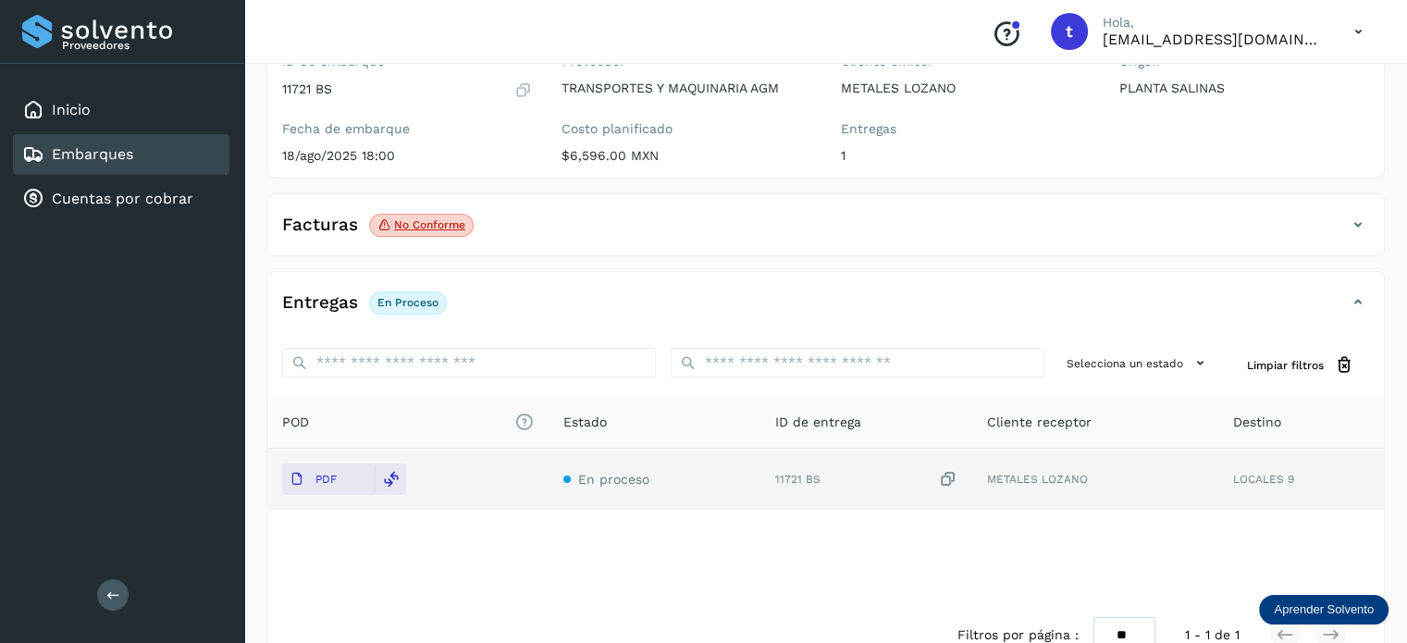
click at [144, 151] on div "Embarques" at bounding box center [121, 154] width 216 height 41
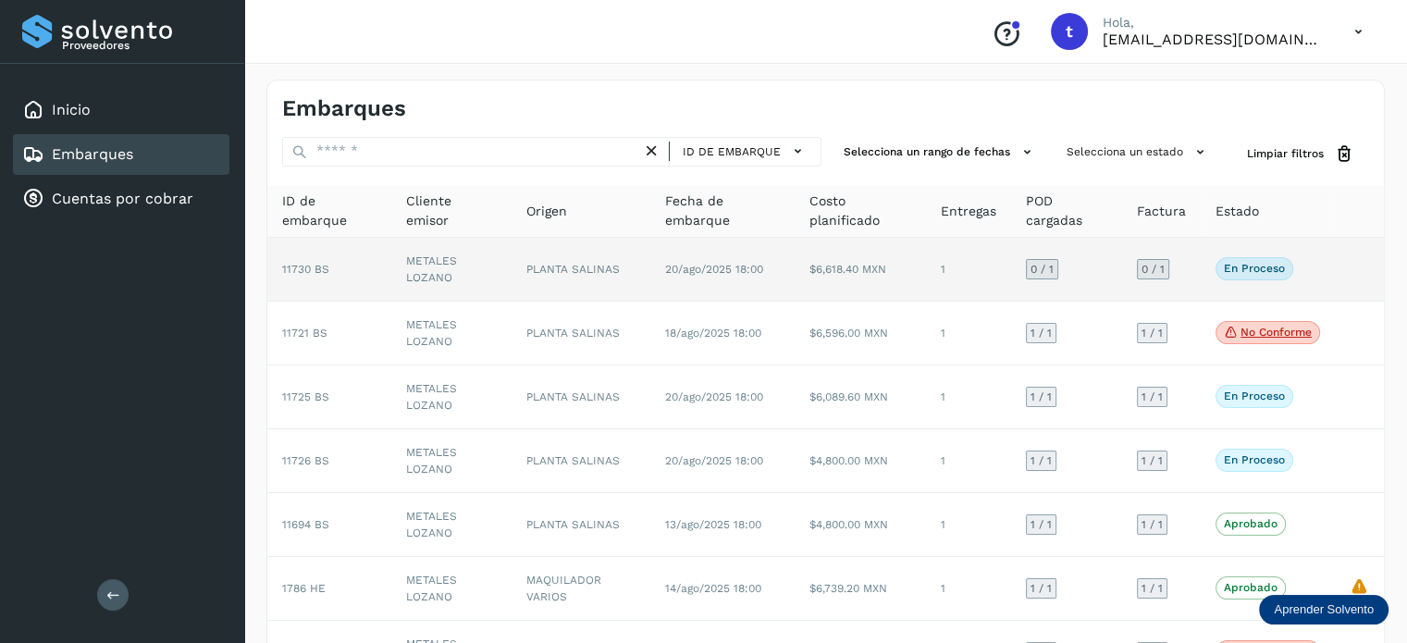
click at [459, 261] on td "METALES LOZANO" at bounding box center [450, 270] width 119 height 64
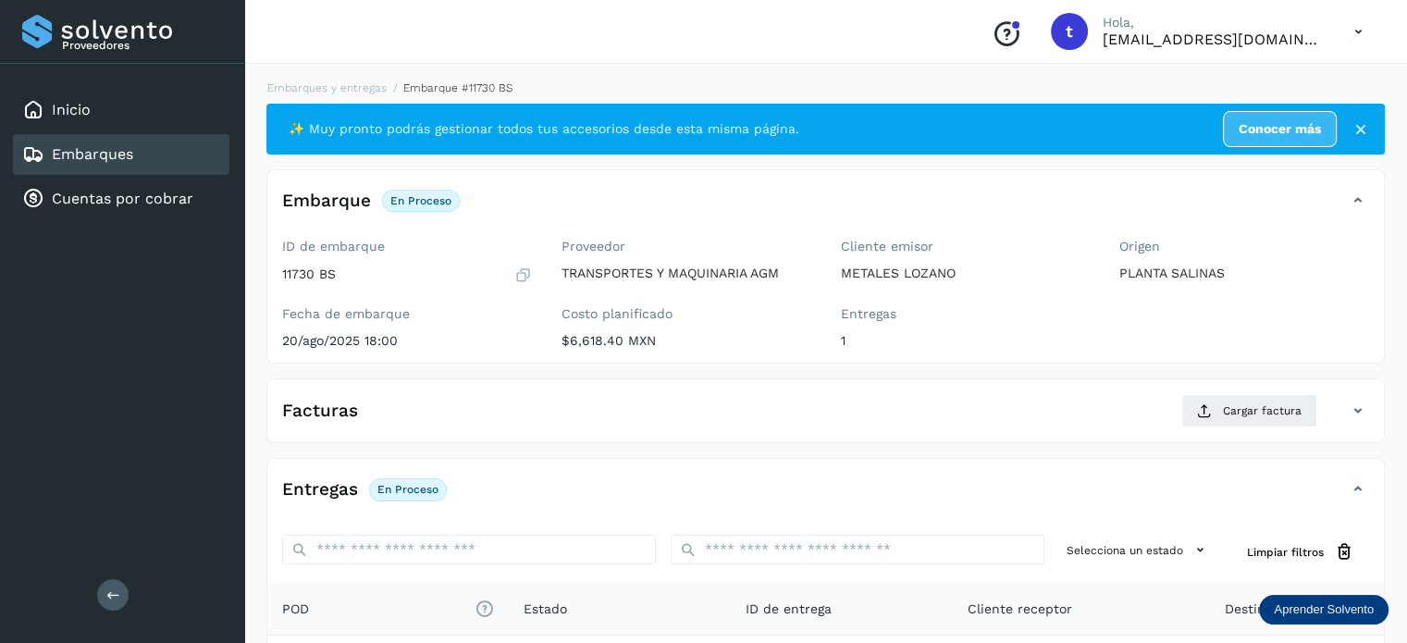
click at [152, 154] on div "Embarques" at bounding box center [121, 154] width 216 height 41
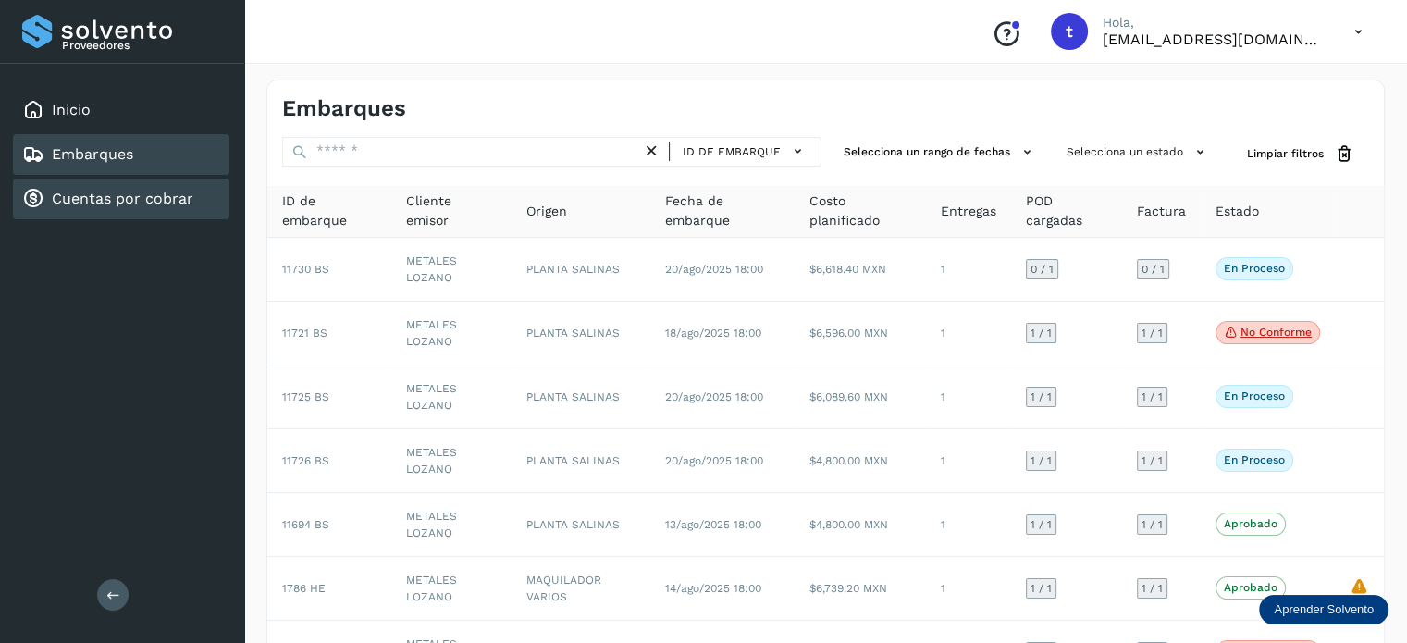
click at [157, 194] on link "Cuentas por cobrar" at bounding box center [123, 199] width 142 height 18
